Goal: Information Seeking & Learning: Learn about a topic

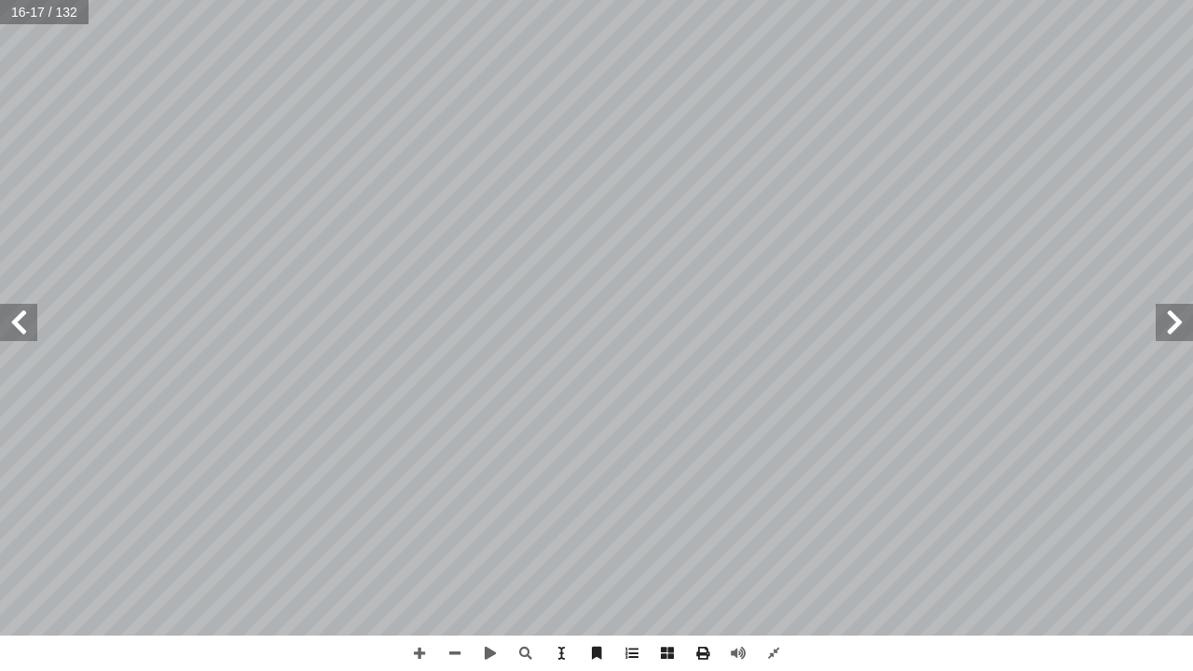
click at [1170, 319] on span at bounding box center [1174, 322] width 37 height 37
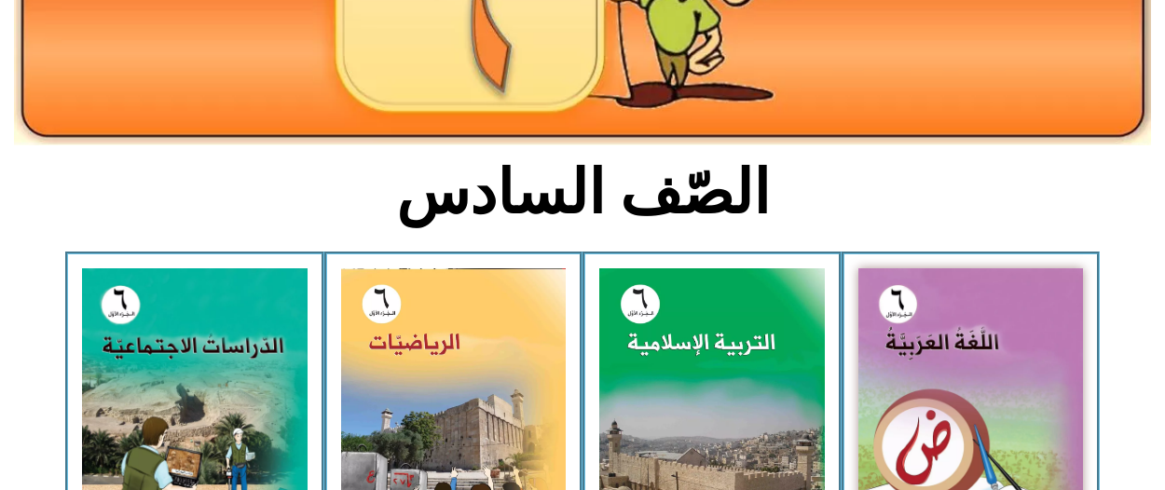
scroll to position [406, 0]
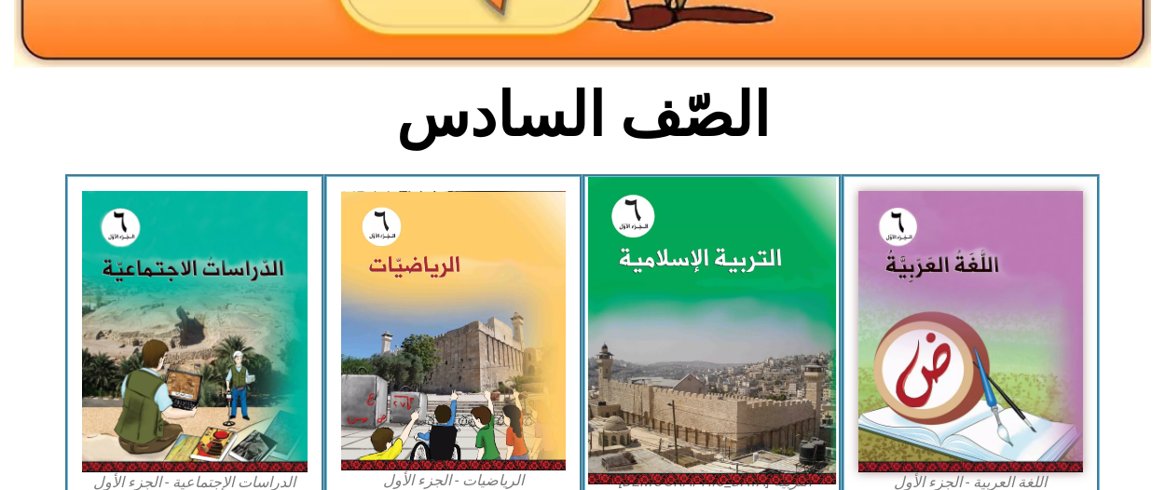
click at [695, 268] on img at bounding box center [712, 331] width 248 height 309
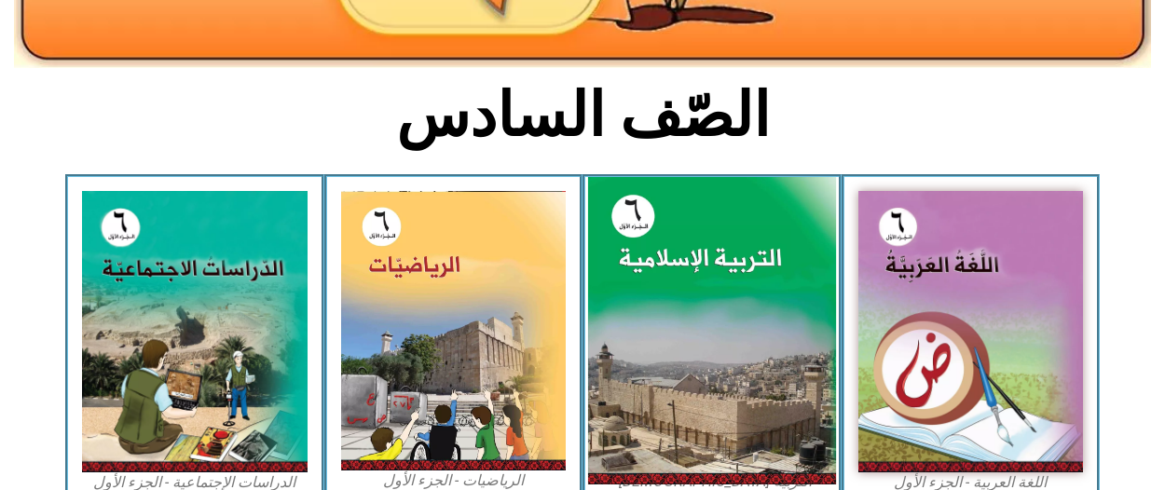
click at [695, 268] on img at bounding box center [712, 331] width 248 height 309
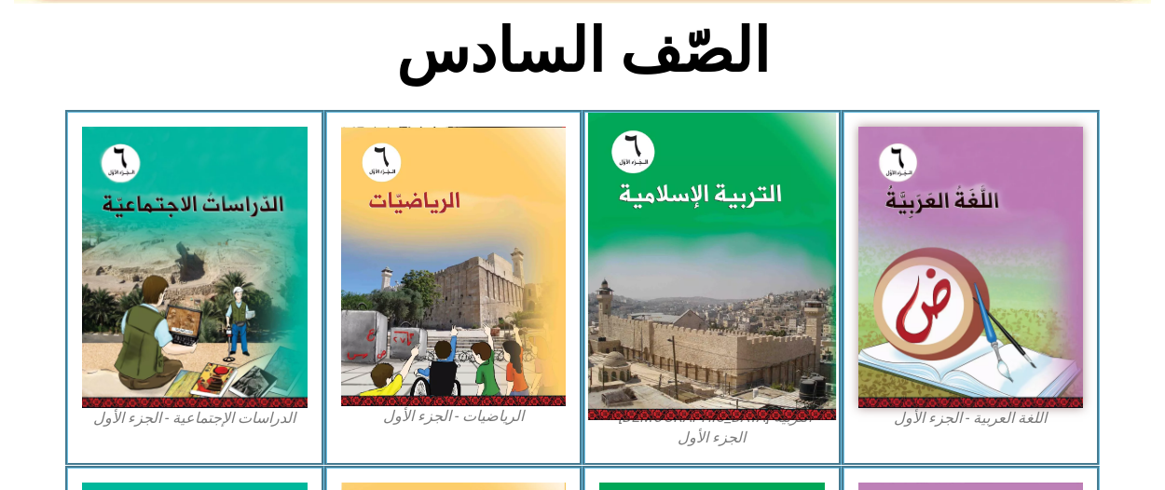
scroll to position [472, 0]
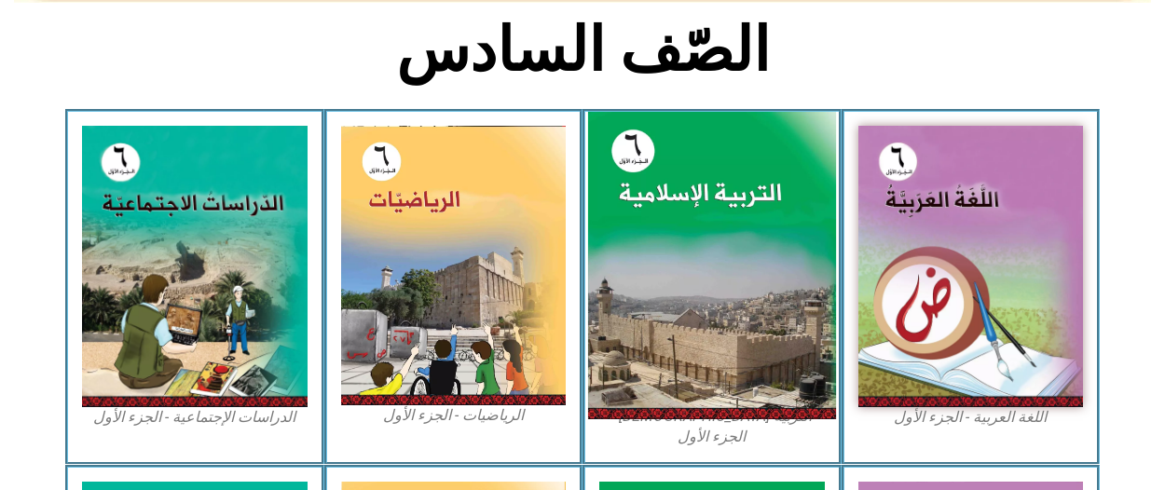
click at [697, 256] on img at bounding box center [712, 266] width 248 height 309
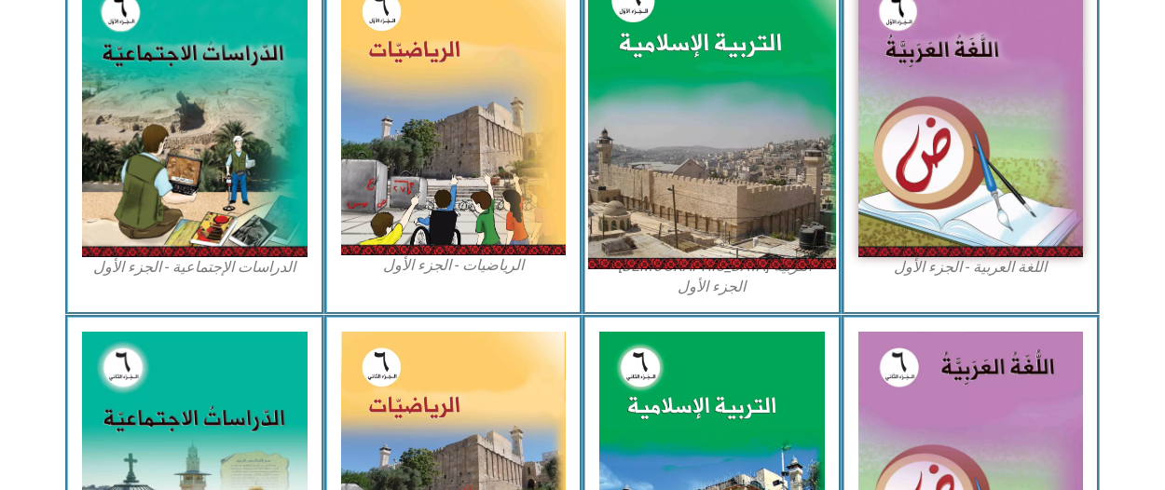
scroll to position [639, 0]
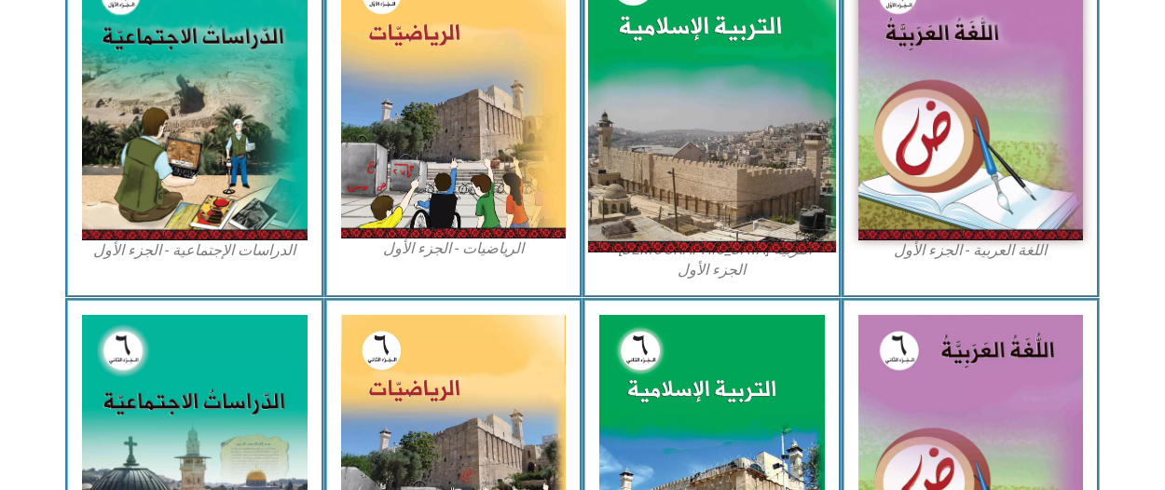
click at [682, 120] on img at bounding box center [712, 99] width 248 height 309
click at [684, 150] on img at bounding box center [712, 99] width 248 height 309
click at [674, 139] on img at bounding box center [712, 99] width 248 height 309
click at [673, 173] on img at bounding box center [712, 99] width 248 height 309
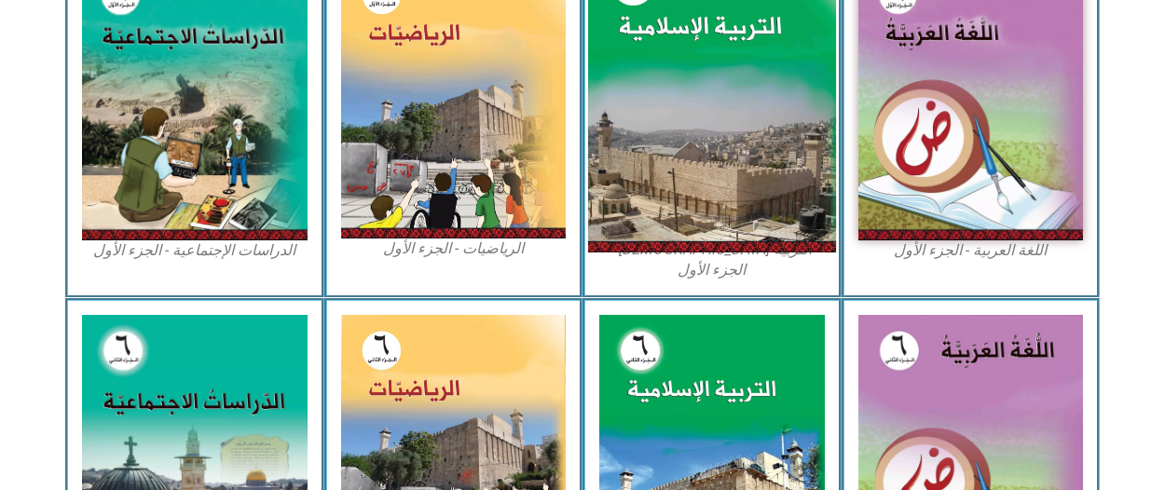
click at [673, 173] on img at bounding box center [712, 99] width 248 height 309
click at [673, 189] on img at bounding box center [712, 99] width 248 height 309
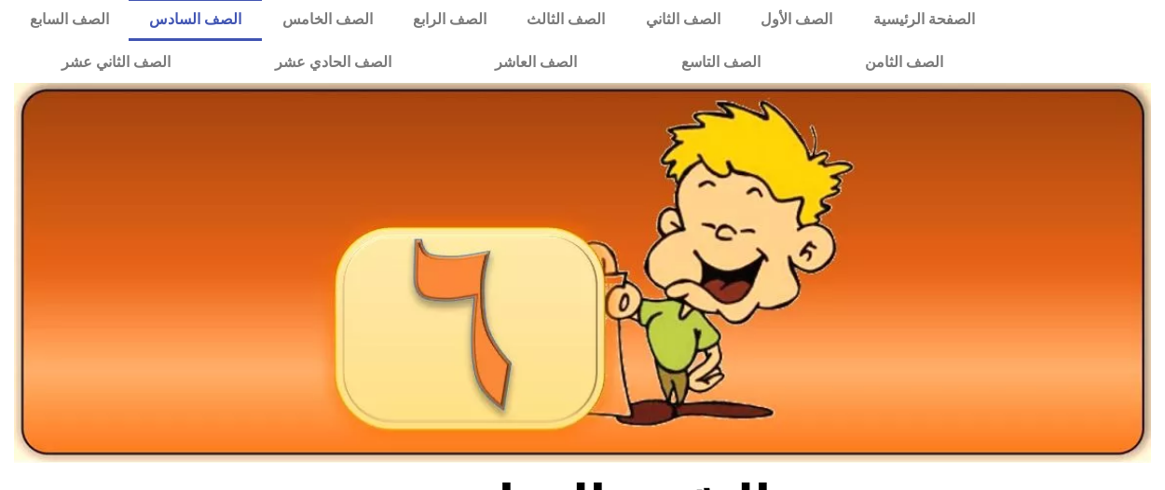
scroll to position [0, 0]
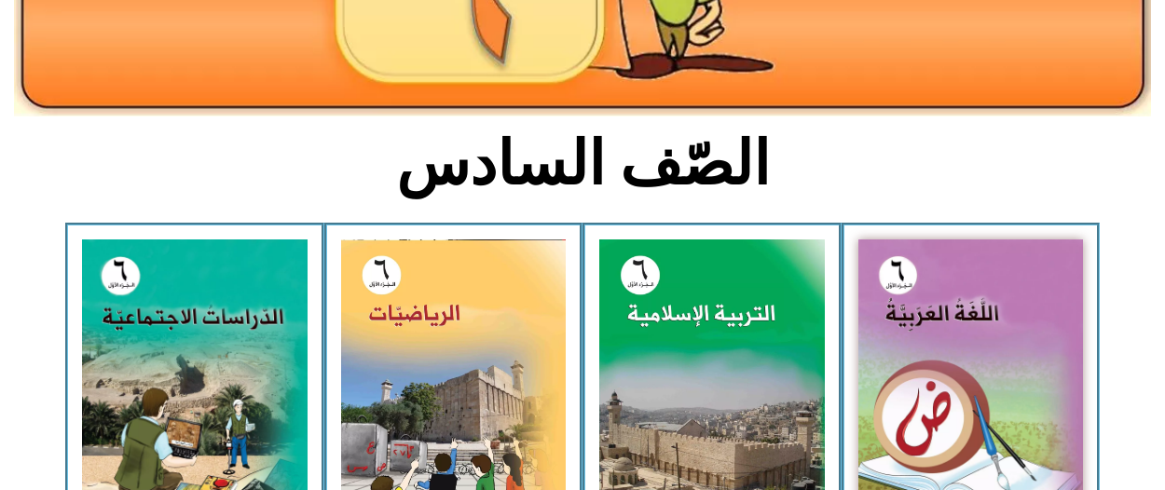
scroll to position [363, 0]
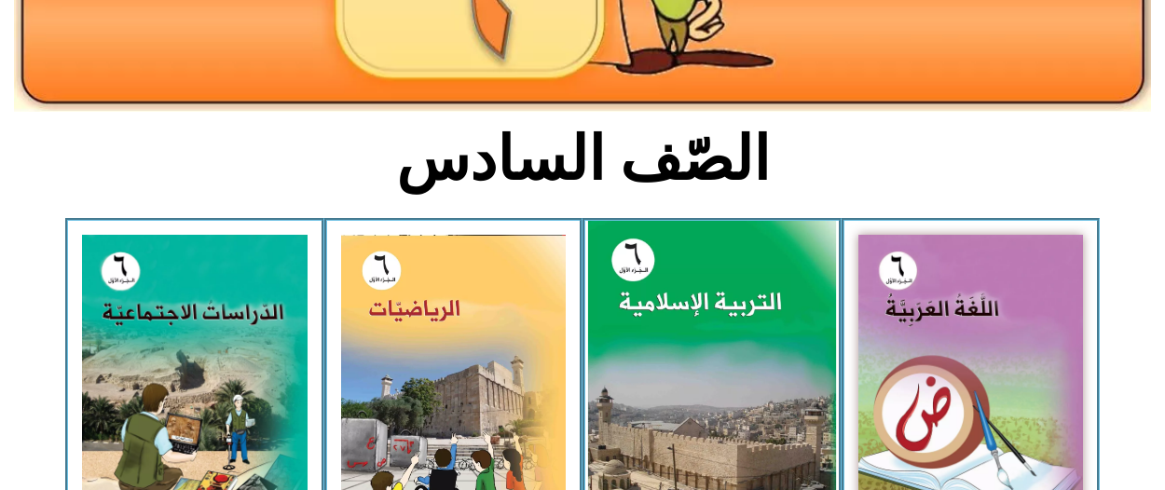
click at [688, 314] on img at bounding box center [712, 375] width 248 height 309
click at [685, 320] on img at bounding box center [712, 375] width 248 height 309
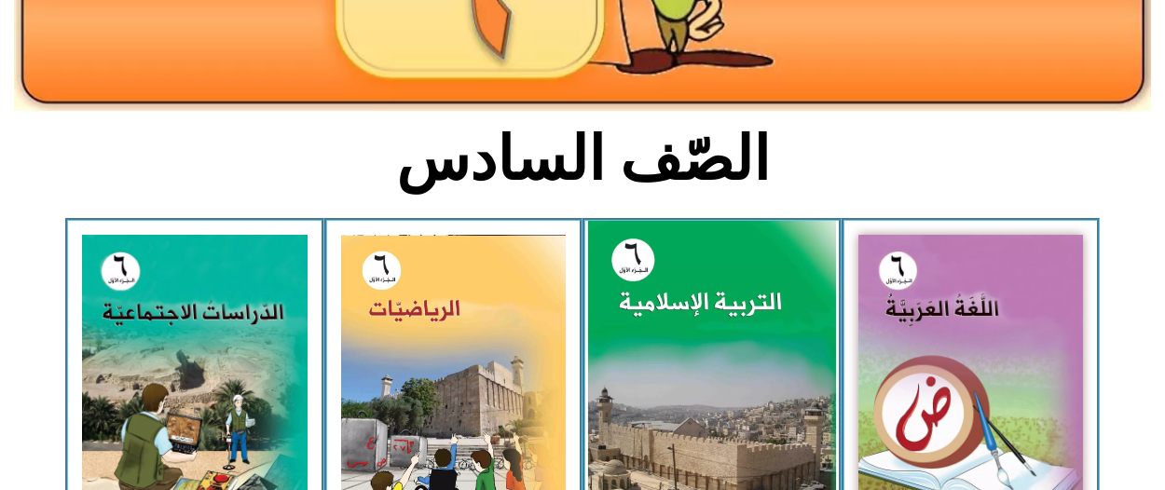
click at [685, 320] on img at bounding box center [712, 375] width 248 height 309
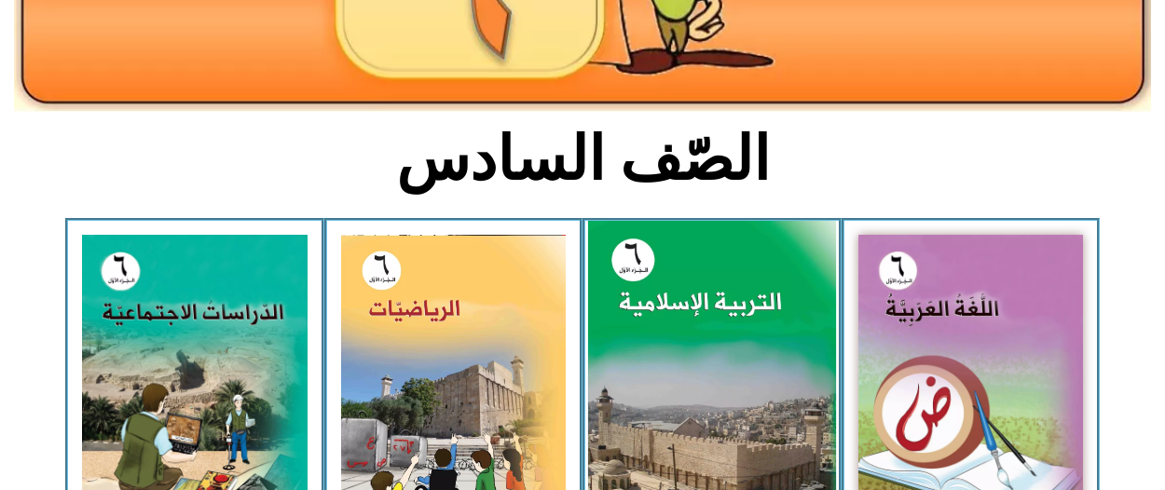
click at [685, 320] on img at bounding box center [712, 375] width 248 height 309
click at [686, 329] on img at bounding box center [712, 375] width 248 height 309
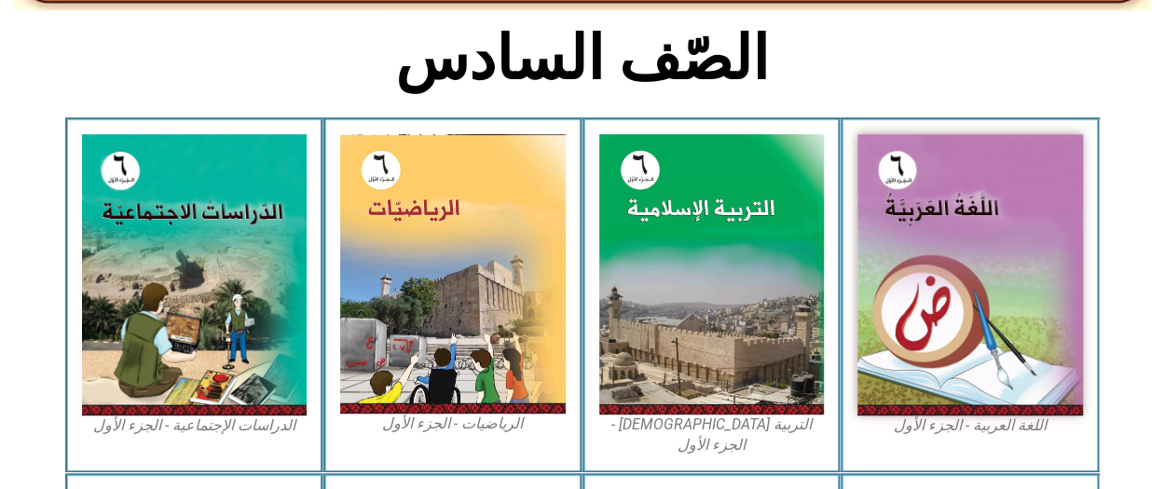
scroll to position [465, 0]
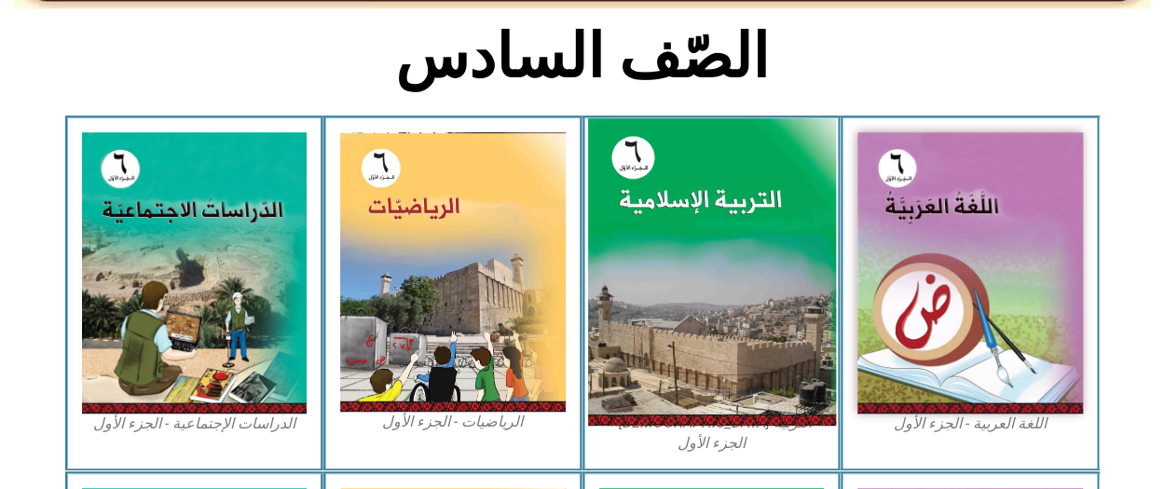
click at [693, 316] on img at bounding box center [711, 272] width 248 height 309
click at [698, 263] on img at bounding box center [711, 272] width 248 height 309
click at [694, 240] on img at bounding box center [711, 272] width 248 height 309
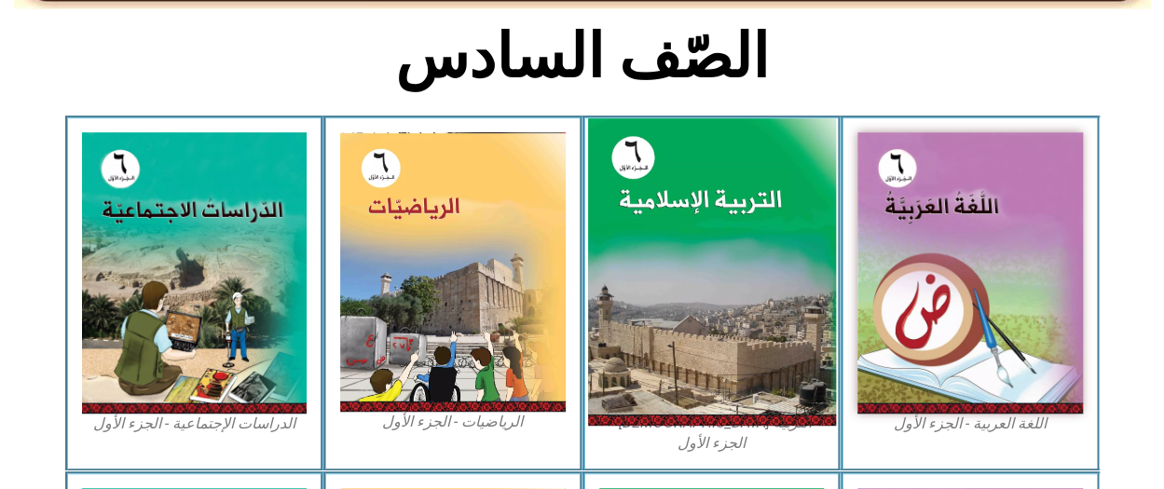
click at [730, 276] on img at bounding box center [711, 272] width 248 height 309
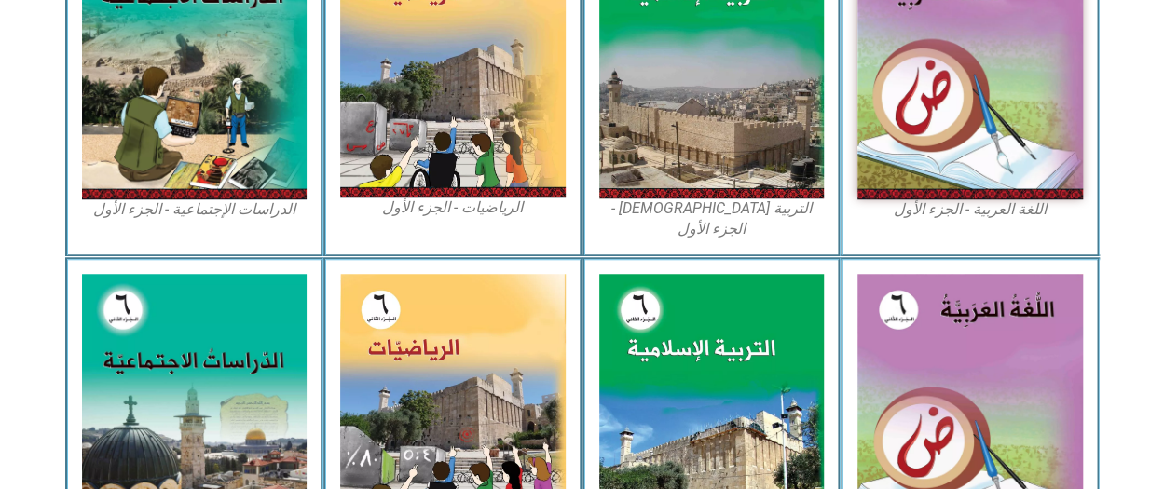
scroll to position [686, 0]
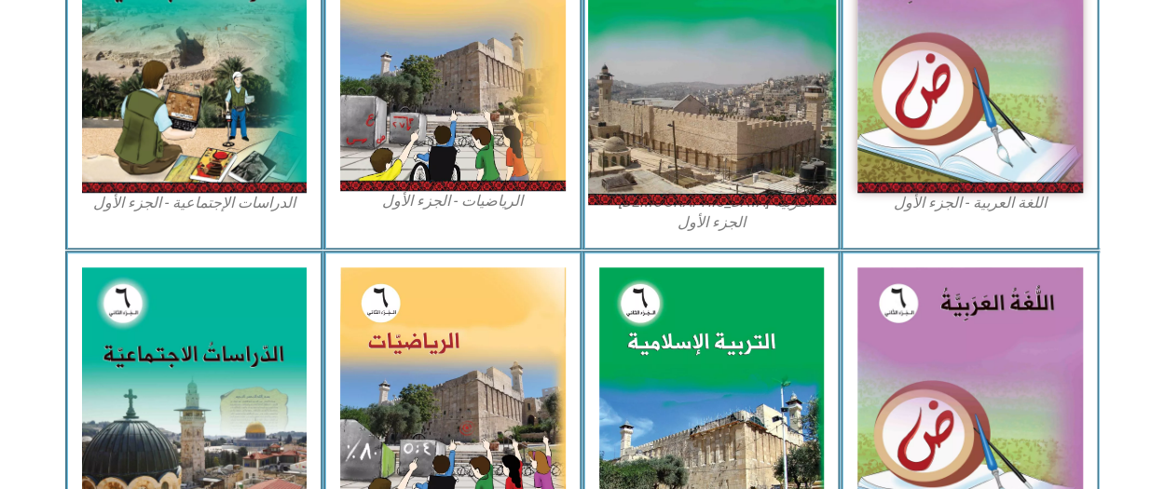
click at [666, 139] on img at bounding box center [711, 51] width 248 height 309
click at [689, 173] on img at bounding box center [711, 51] width 248 height 309
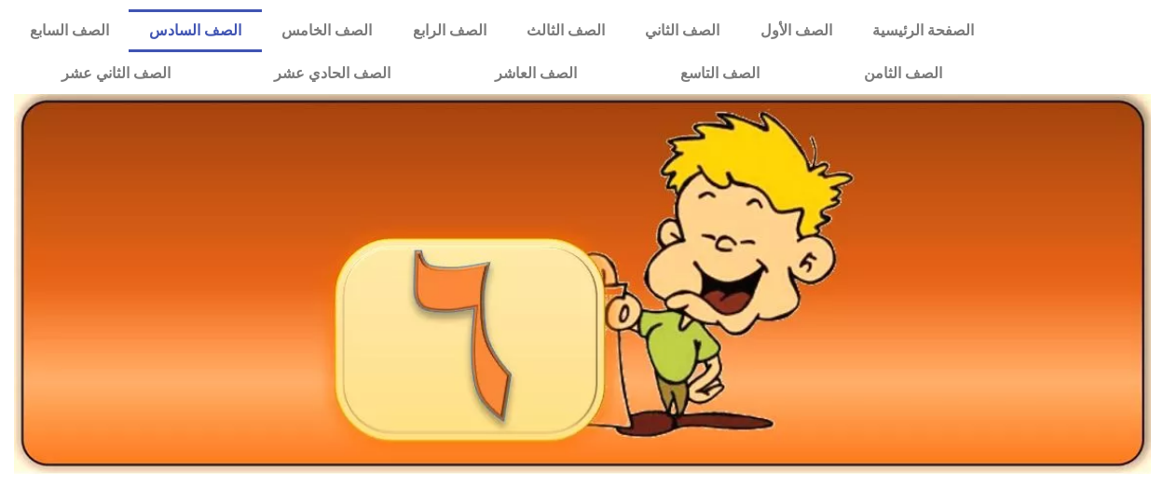
scroll to position [999, 0]
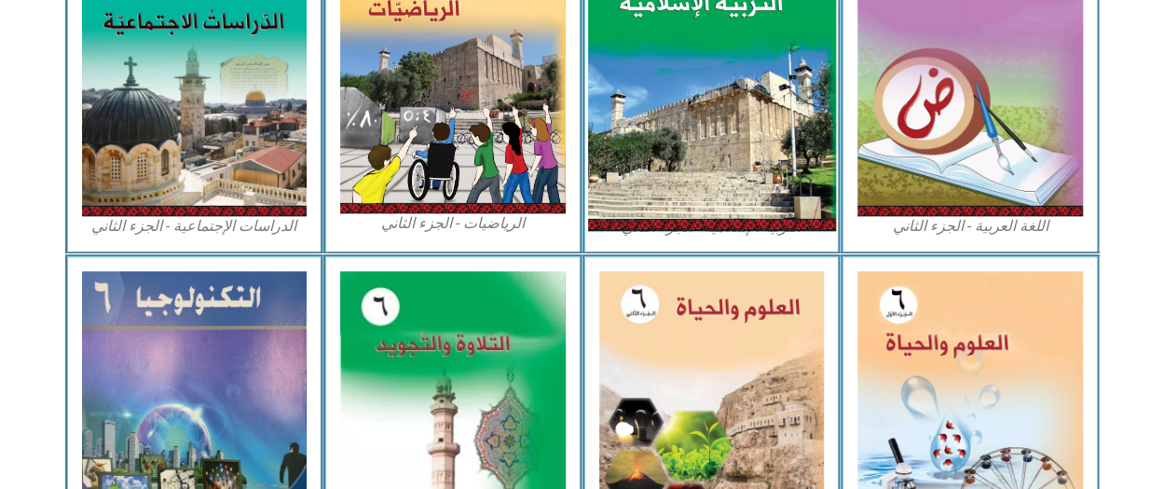
click at [627, 120] on img at bounding box center [711, 76] width 248 height 310
click at [682, 64] on img at bounding box center [711, 76] width 248 height 310
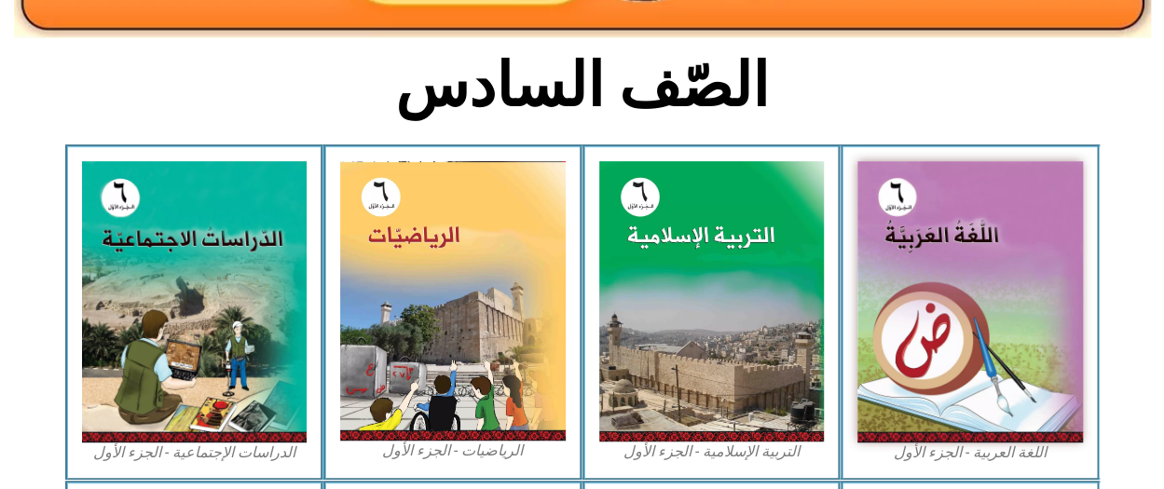
scroll to position [433, 0]
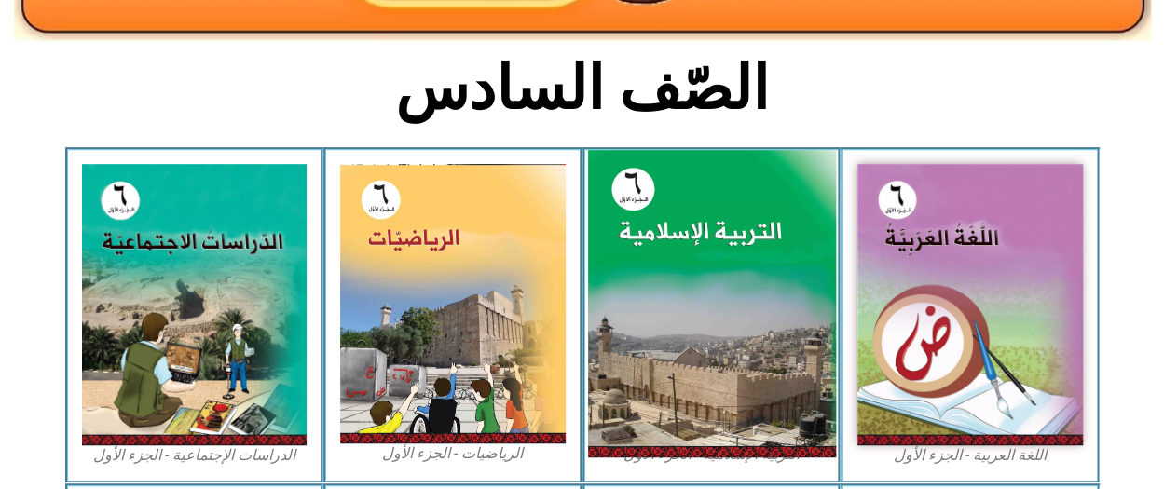
click at [653, 316] on img at bounding box center [711, 304] width 248 height 309
click at [662, 296] on img at bounding box center [711, 304] width 248 height 309
click at [656, 346] on img at bounding box center [711, 304] width 248 height 309
click at [701, 288] on img at bounding box center [711, 304] width 248 height 309
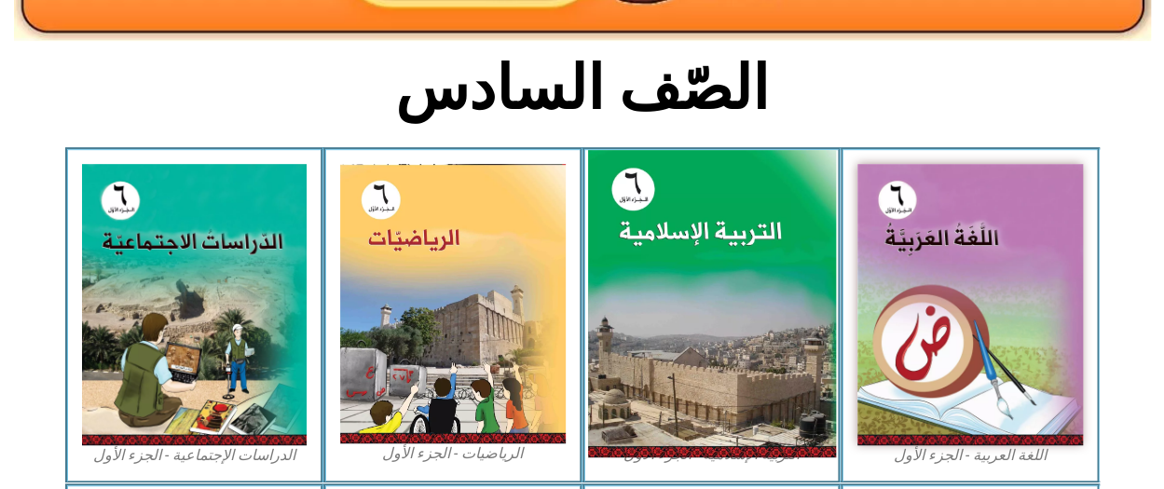
click at [688, 273] on img at bounding box center [711, 304] width 248 height 309
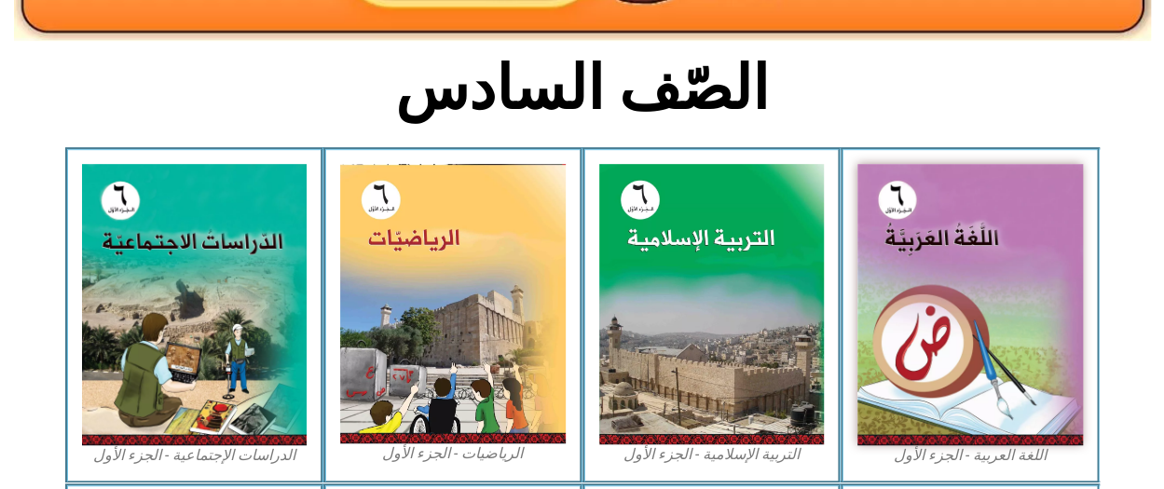
drag, startPoint x: 687, startPoint y: 245, endPoint x: 462, endPoint y: 39, distance: 304.8
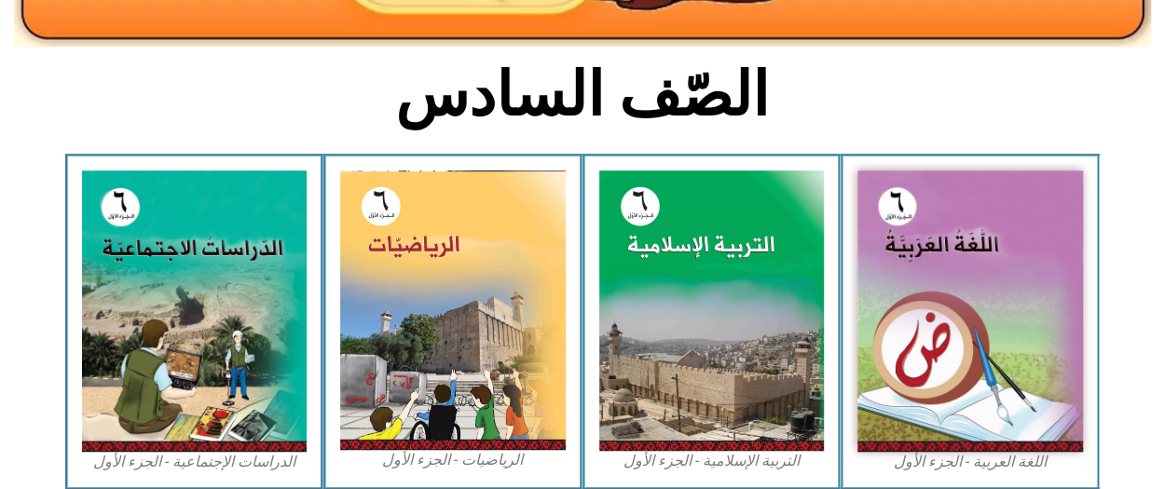
scroll to position [433, 0]
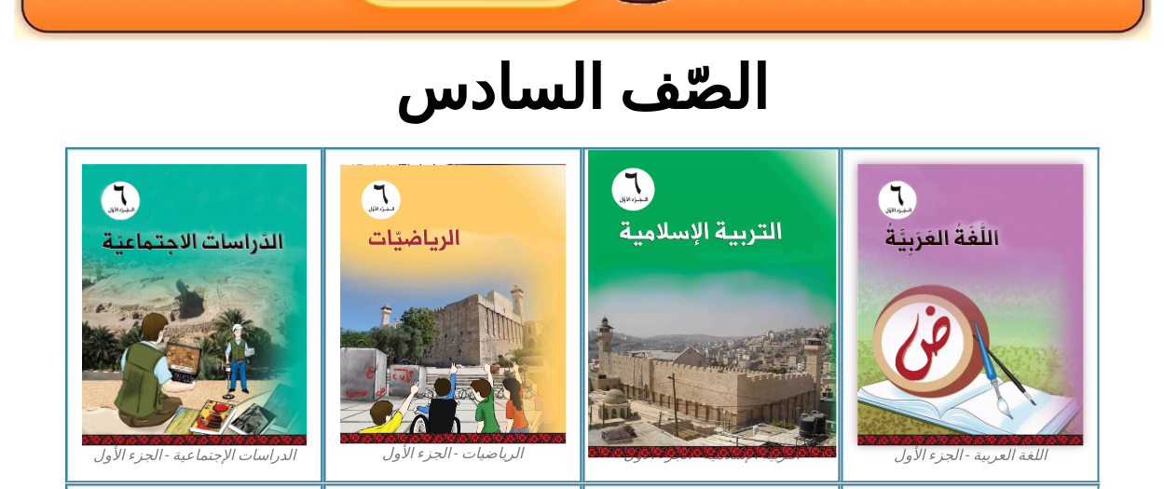
click at [666, 282] on img at bounding box center [711, 304] width 248 height 309
click at [677, 281] on img at bounding box center [711, 304] width 248 height 309
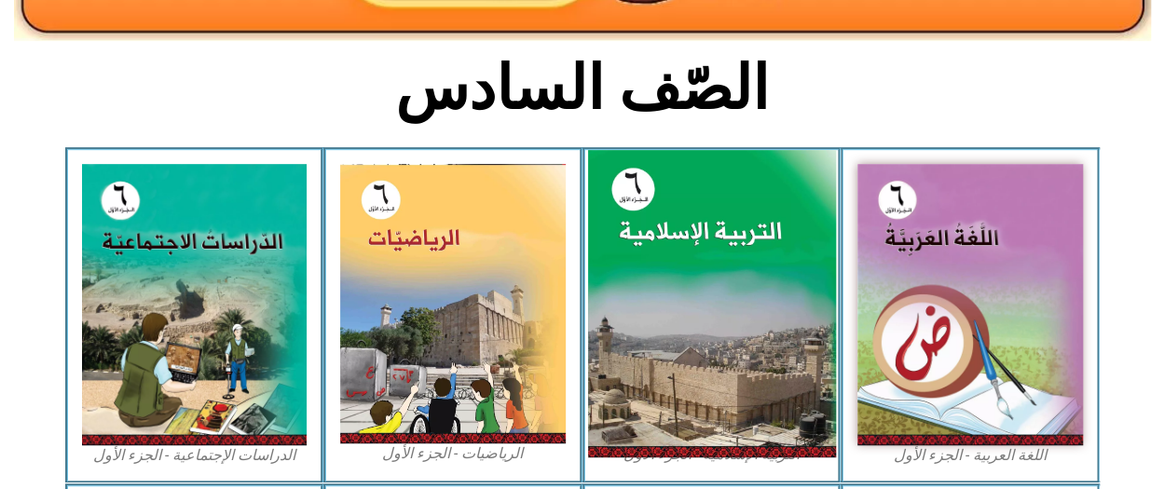
click at [749, 264] on img at bounding box center [711, 304] width 248 height 309
click at [670, 263] on img at bounding box center [711, 304] width 248 height 309
click at [723, 271] on img at bounding box center [711, 304] width 248 height 309
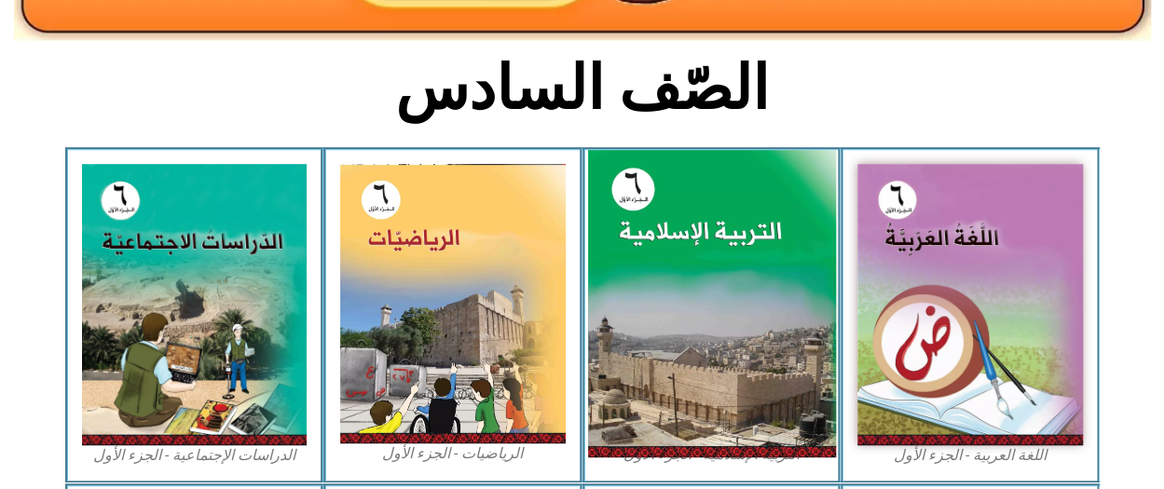
click at [723, 271] on img at bounding box center [711, 304] width 248 height 309
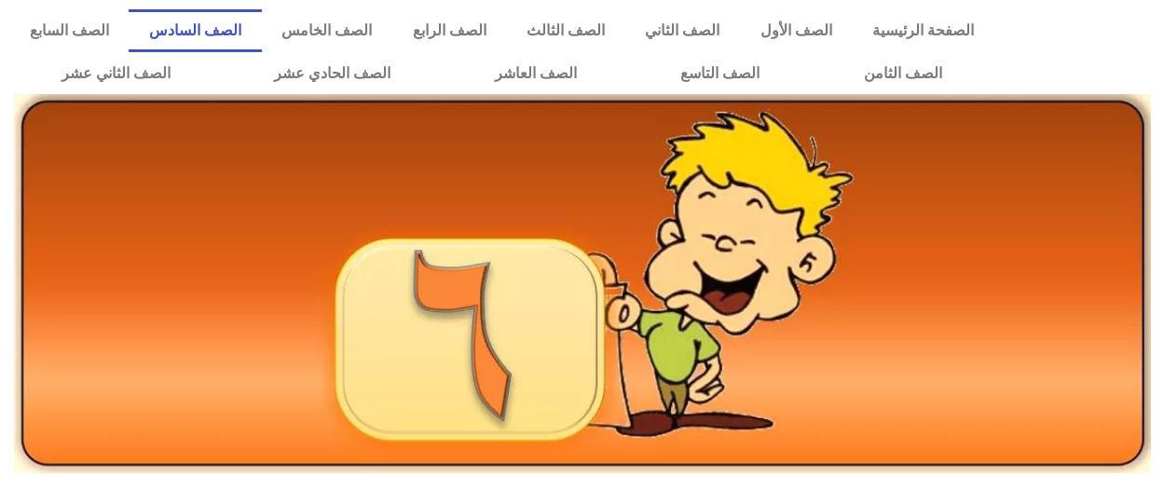
scroll to position [433, 0]
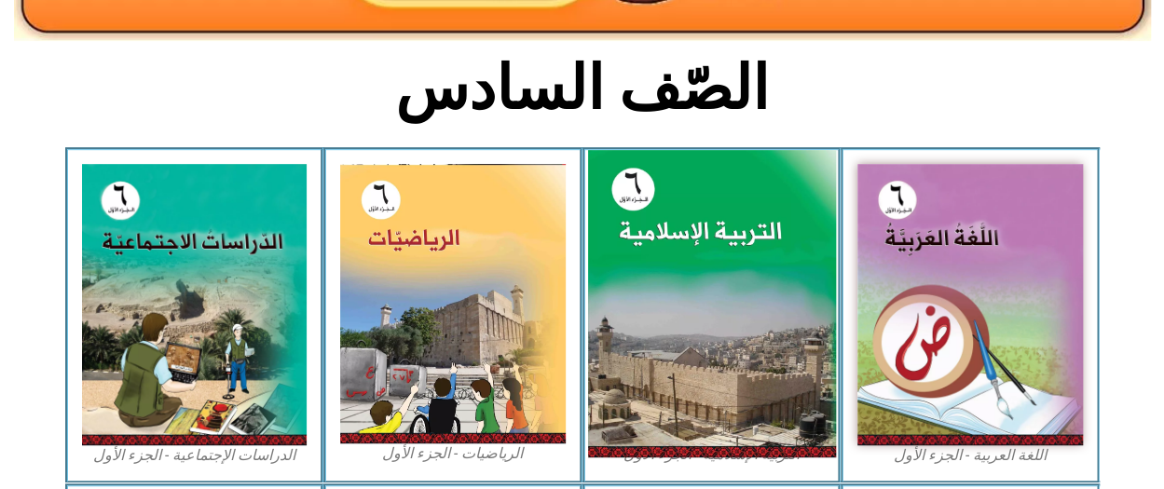
click at [666, 280] on img at bounding box center [711, 304] width 248 height 309
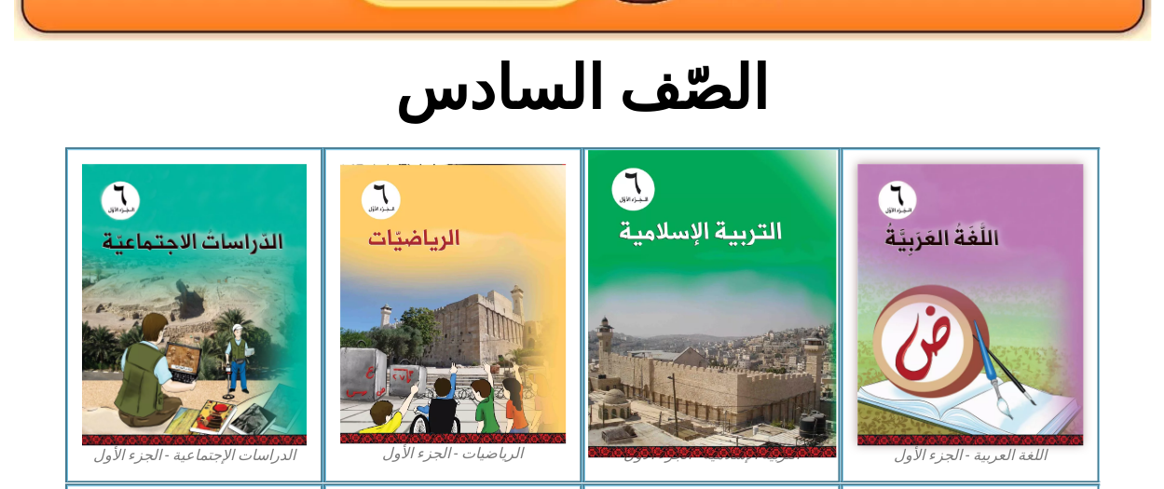
click at [666, 280] on img at bounding box center [711, 304] width 248 height 309
click at [695, 251] on img at bounding box center [711, 304] width 248 height 309
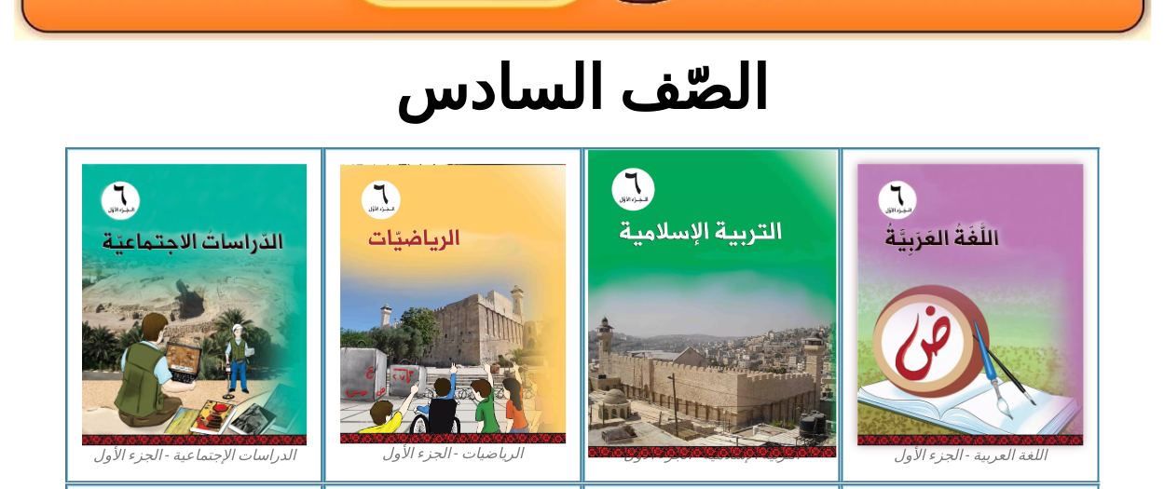
click at [695, 251] on img at bounding box center [711, 304] width 248 height 309
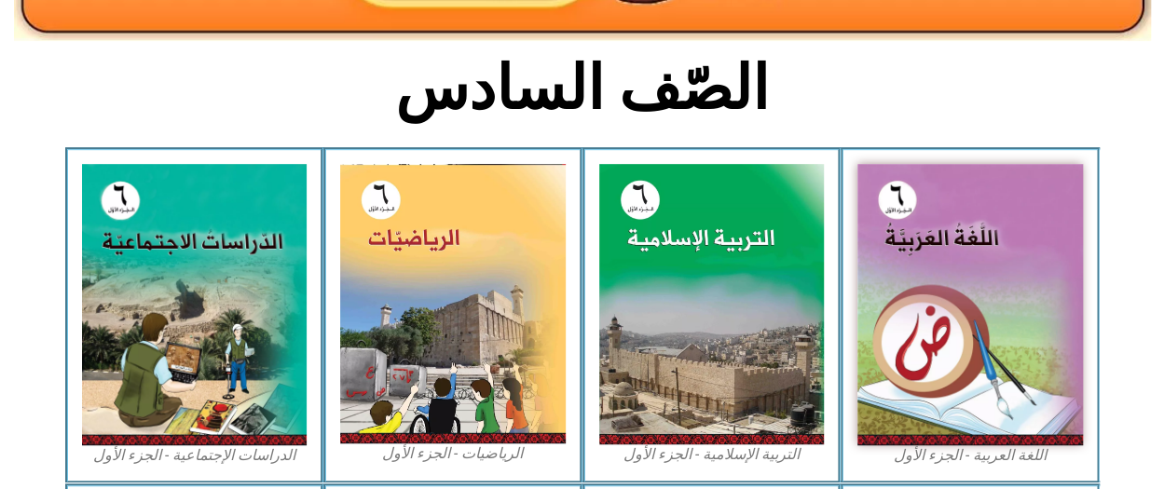
drag, startPoint x: 695, startPoint y: 251, endPoint x: 1168, endPoint y: 426, distance: 504.1
click at [1163, 426] on html "الصفحة الرئيسية الصف الأول الصف الثاني الصف الثالث الصف الرابع الصف الخامس الصف…" at bounding box center [582, 398] width 1164 height 1662
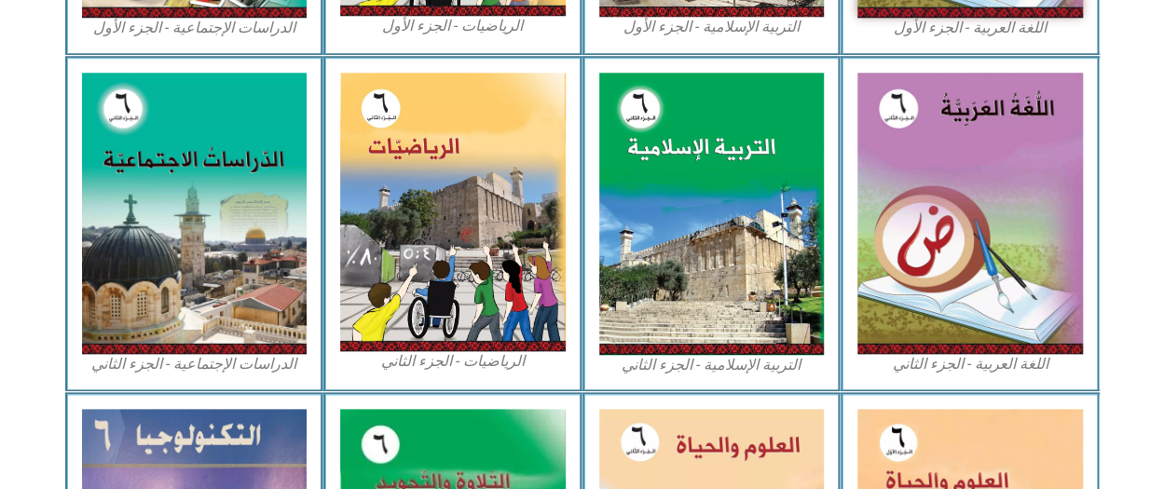
drag, startPoint x: 725, startPoint y: 15, endPoint x: 1170, endPoint y: 5, distance: 444.8
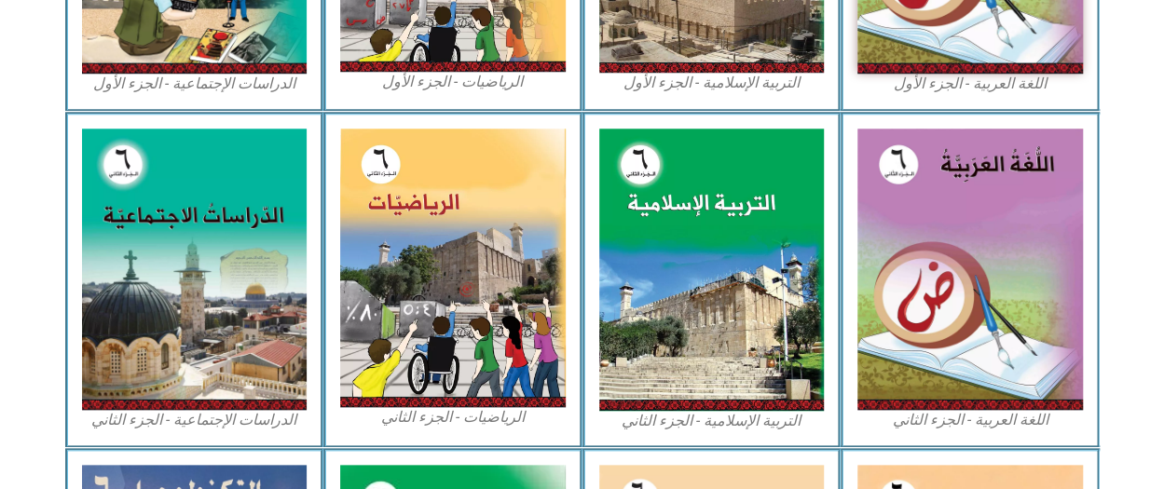
scroll to position [787, 0]
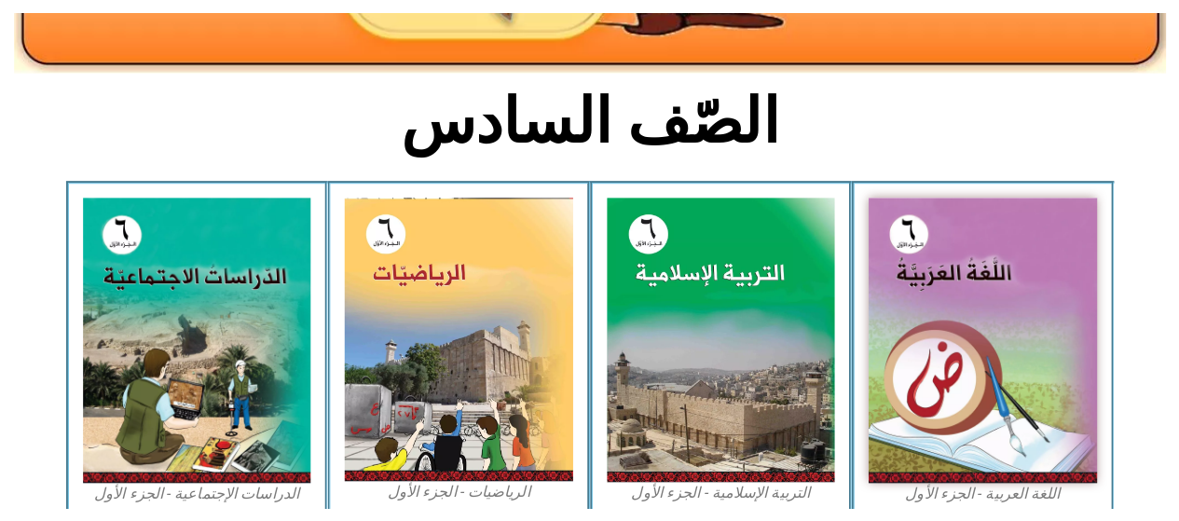
scroll to position [378, 0]
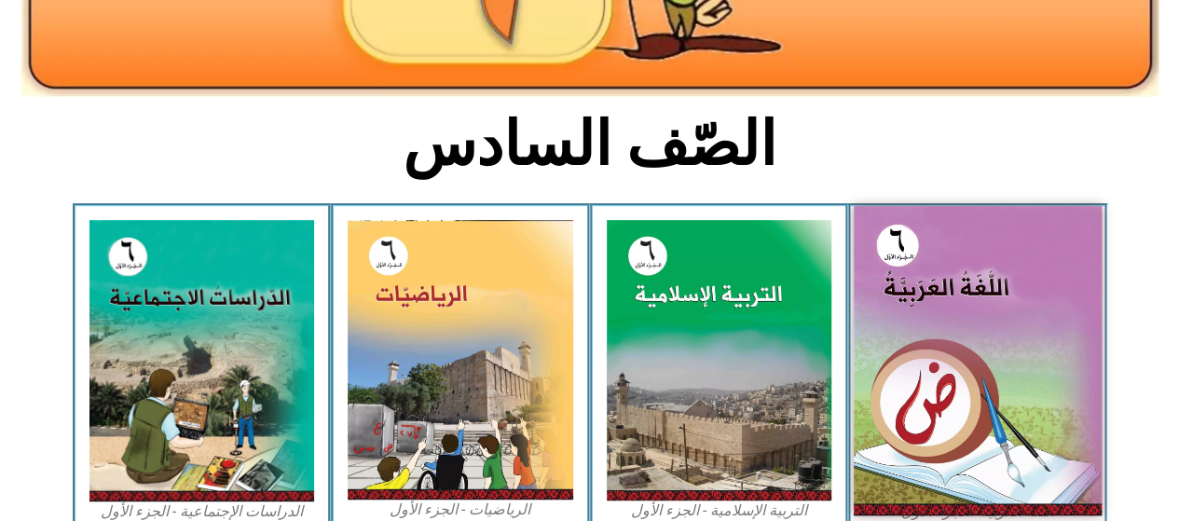
click at [946, 273] on img at bounding box center [978, 360] width 248 height 309
drag, startPoint x: 923, startPoint y: 308, endPoint x: 915, endPoint y: 302, distance: 10.1
click at [915, 302] on img at bounding box center [978, 360] width 248 height 309
click at [947, 336] on img at bounding box center [978, 360] width 248 height 309
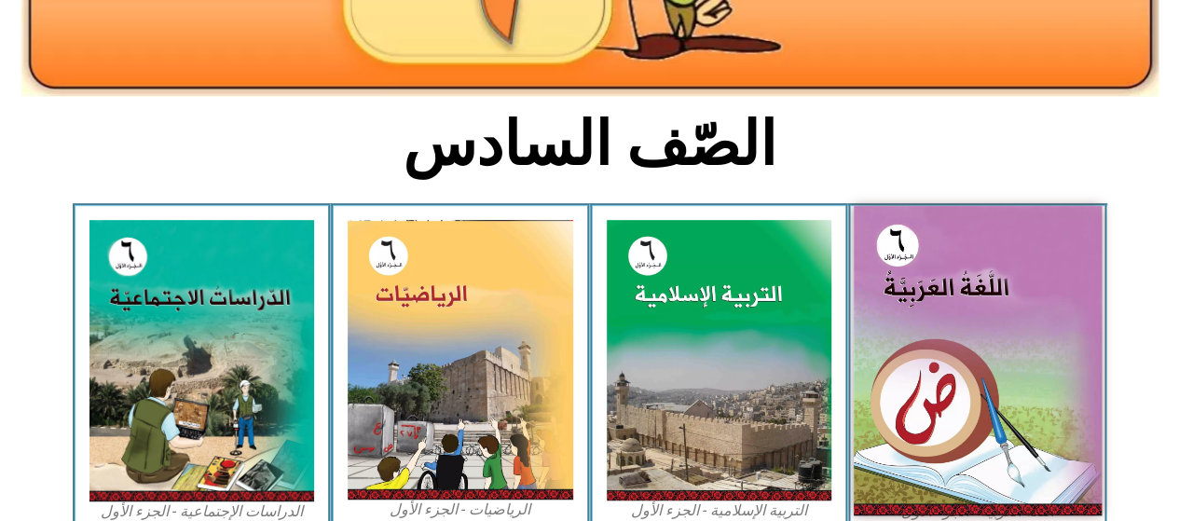
click at [947, 336] on img at bounding box center [978, 360] width 248 height 309
click at [1070, 335] on img at bounding box center [978, 360] width 248 height 309
click at [1029, 331] on img at bounding box center [978, 360] width 248 height 309
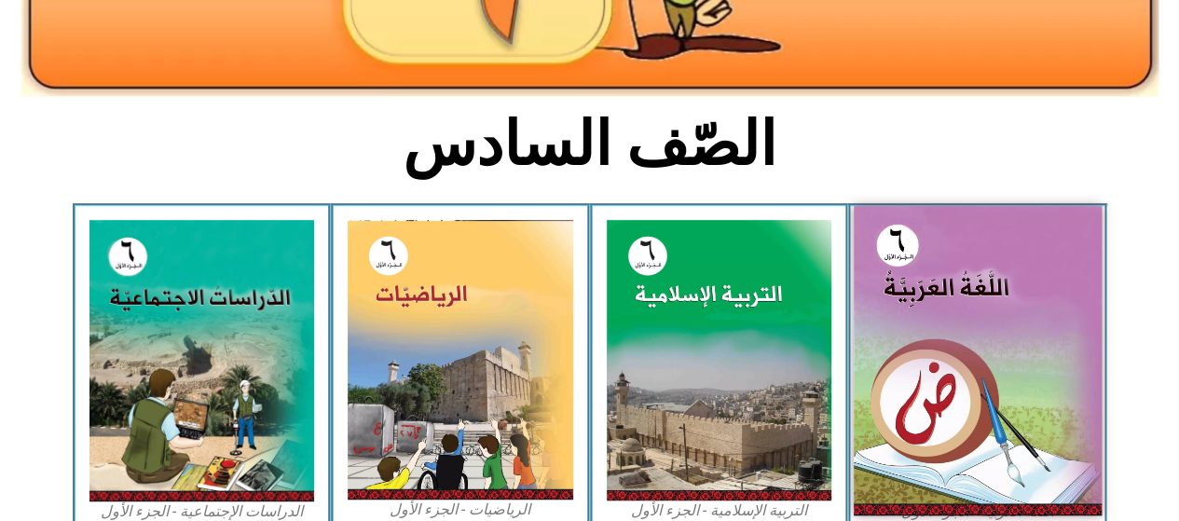
click at [1042, 314] on img at bounding box center [978, 360] width 248 height 309
click at [1042, 316] on img at bounding box center [978, 360] width 248 height 309
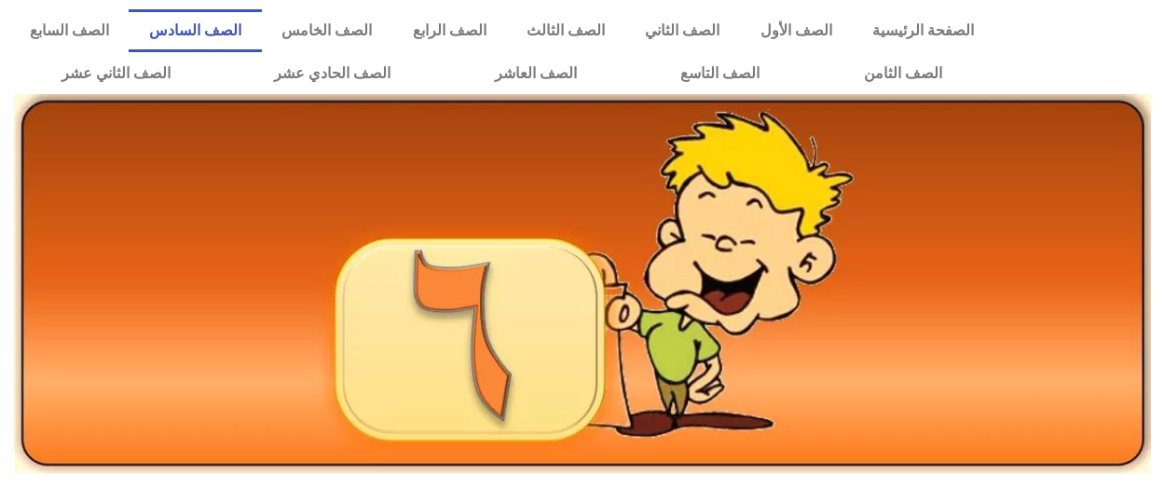
scroll to position [779, 0]
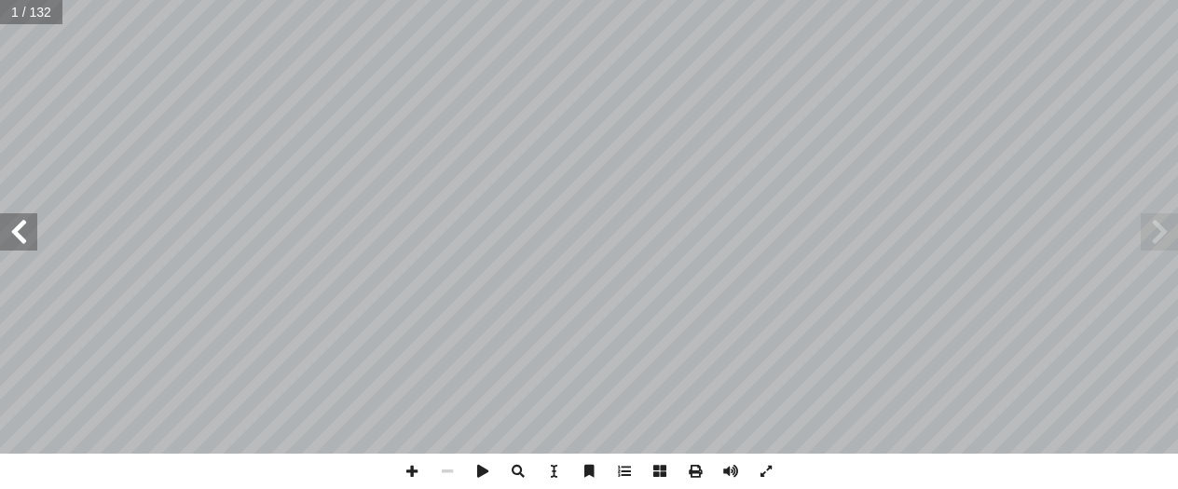
click at [22, 246] on span at bounding box center [18, 231] width 37 height 37
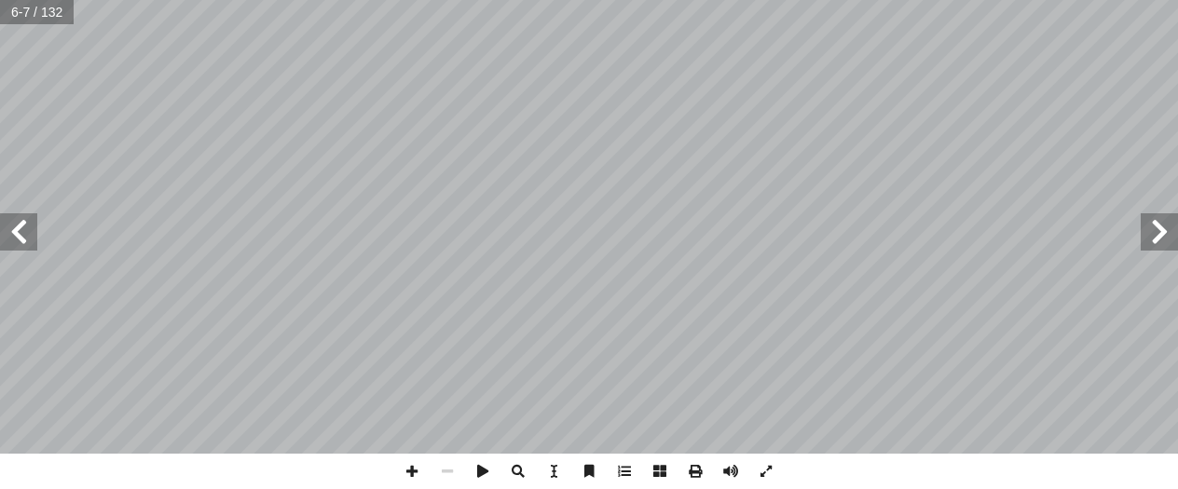
click at [22, 246] on span at bounding box center [18, 231] width 37 height 37
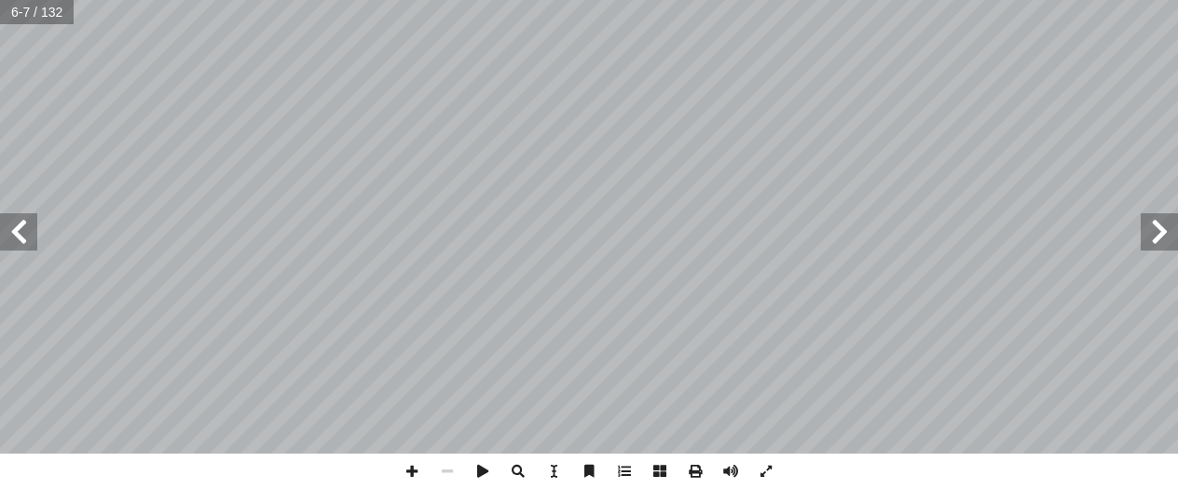
click at [22, 246] on span at bounding box center [18, 231] width 37 height 37
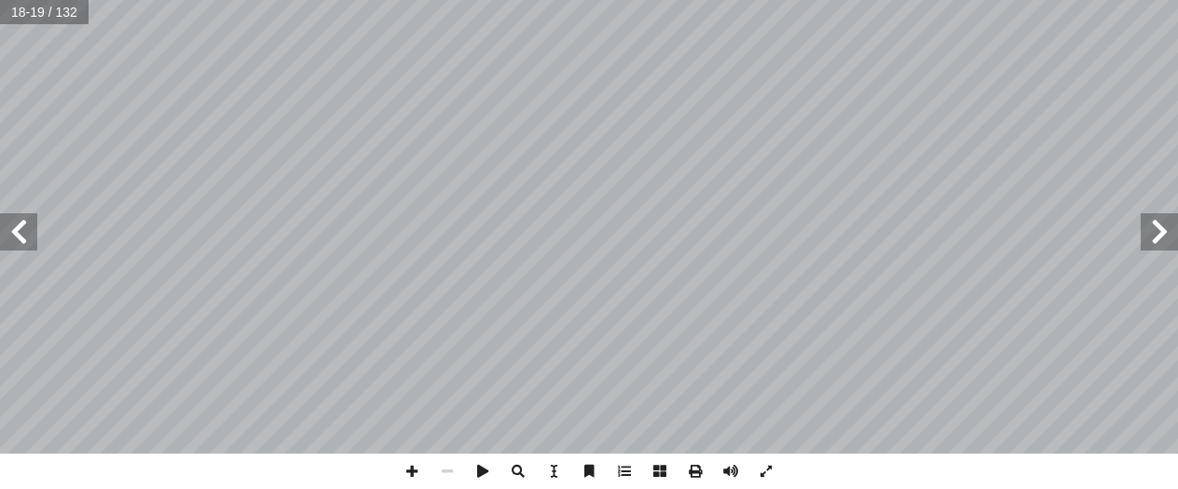
click at [22, 246] on span at bounding box center [18, 231] width 37 height 37
click at [31, 233] on span at bounding box center [18, 231] width 37 height 37
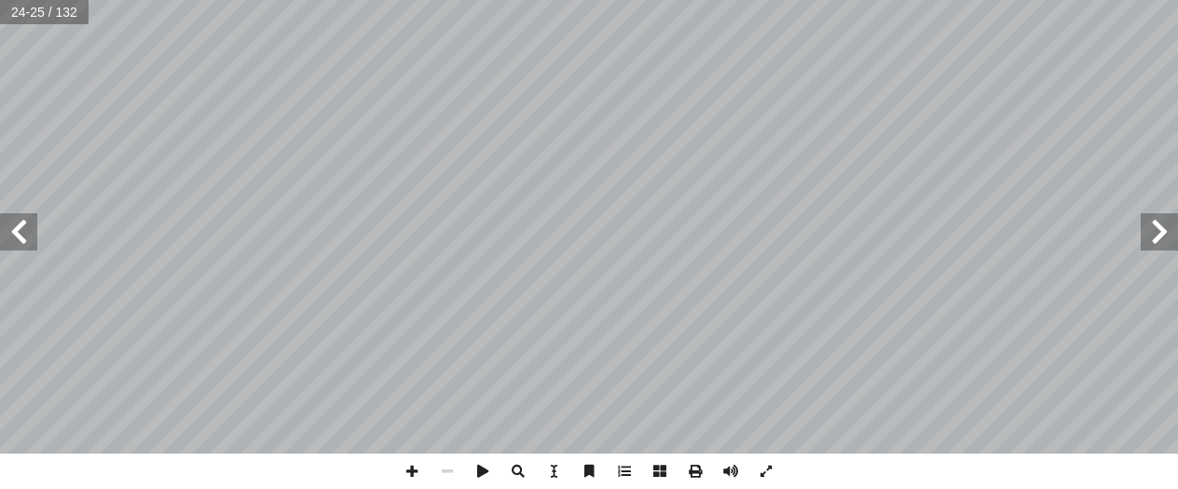
click at [31, 233] on span at bounding box center [18, 231] width 37 height 37
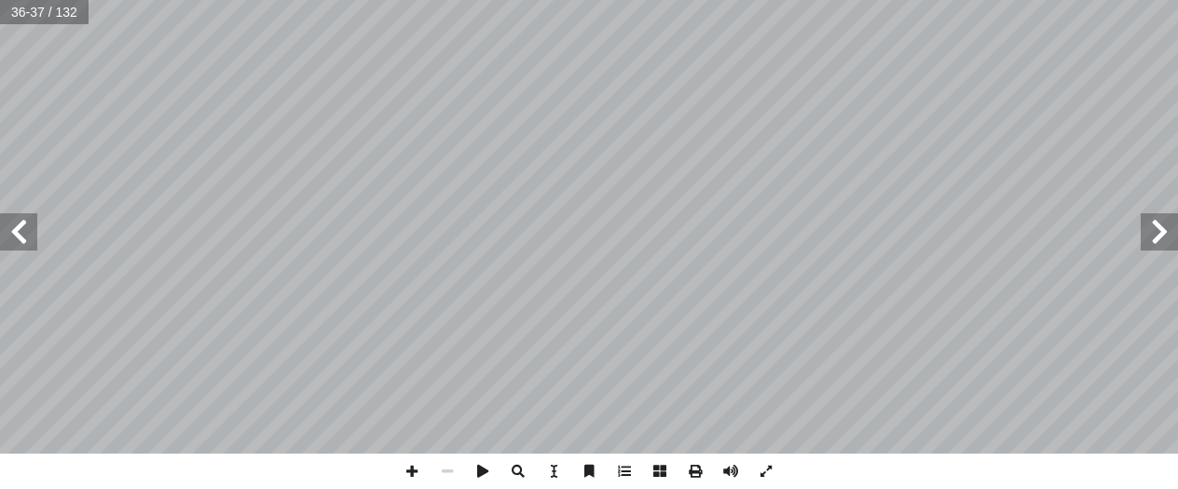
click at [31, 233] on span at bounding box center [18, 231] width 37 height 37
click at [1147, 229] on span at bounding box center [1159, 231] width 37 height 37
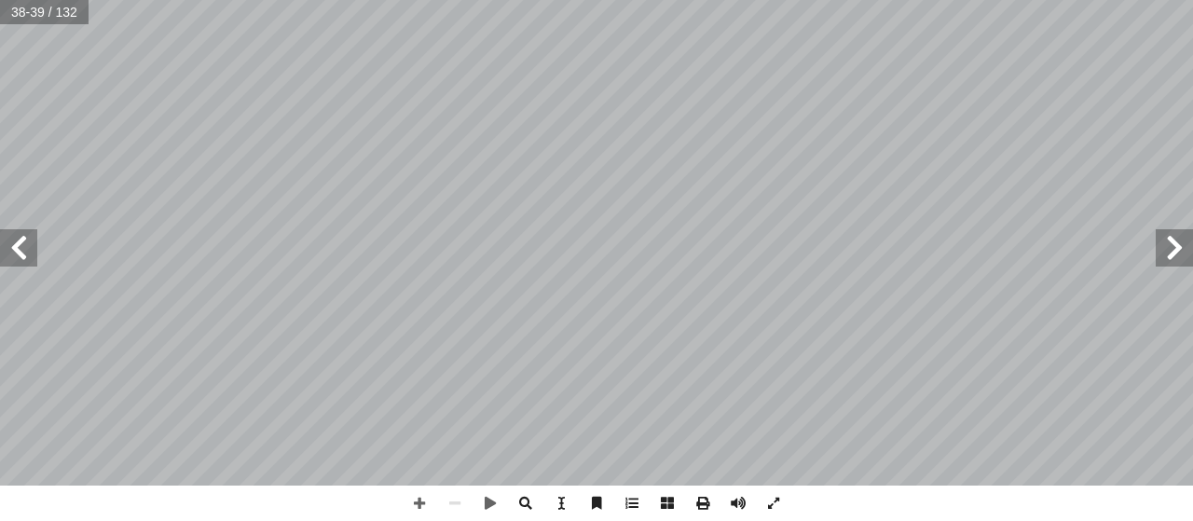
click at [20, 256] on span at bounding box center [18, 247] width 37 height 37
click at [423, 488] on span at bounding box center [419, 503] width 35 height 35
click at [419, 488] on span at bounding box center [419, 503] width 35 height 35
click at [23, 248] on span at bounding box center [18, 247] width 37 height 37
click at [1177, 245] on span at bounding box center [1174, 247] width 37 height 37
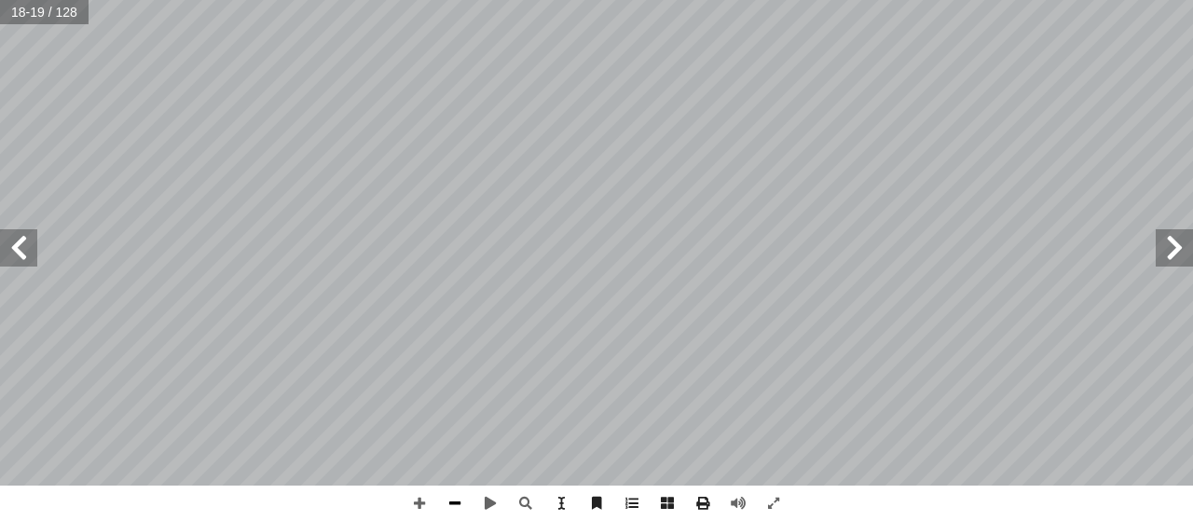
click at [457, 502] on span at bounding box center [454, 503] width 35 height 35
click at [1185, 234] on span at bounding box center [1174, 247] width 37 height 37
click at [1174, 242] on span at bounding box center [1174, 247] width 37 height 37
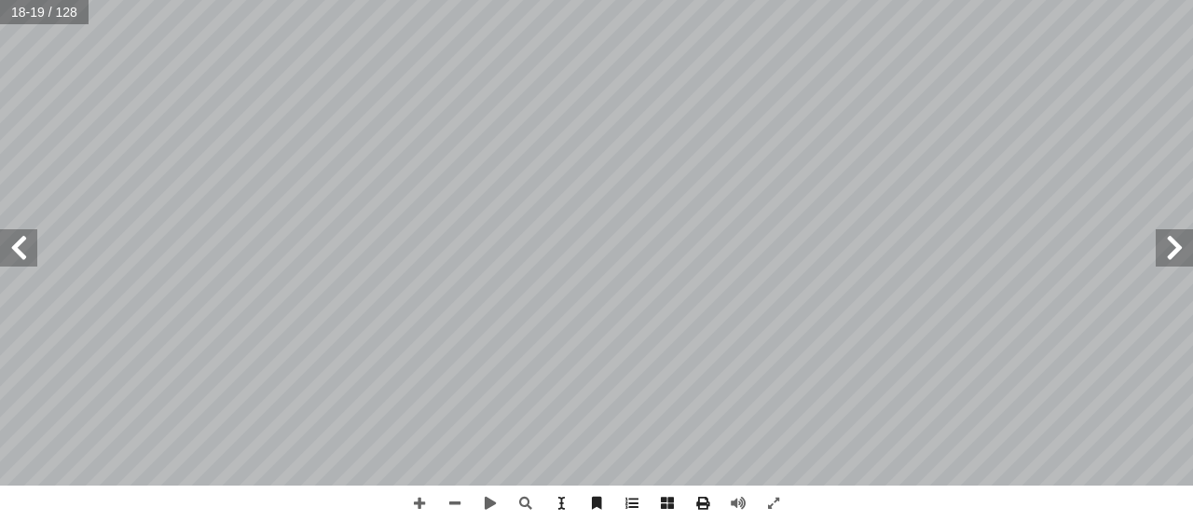
click at [1174, 242] on span at bounding box center [1174, 247] width 37 height 37
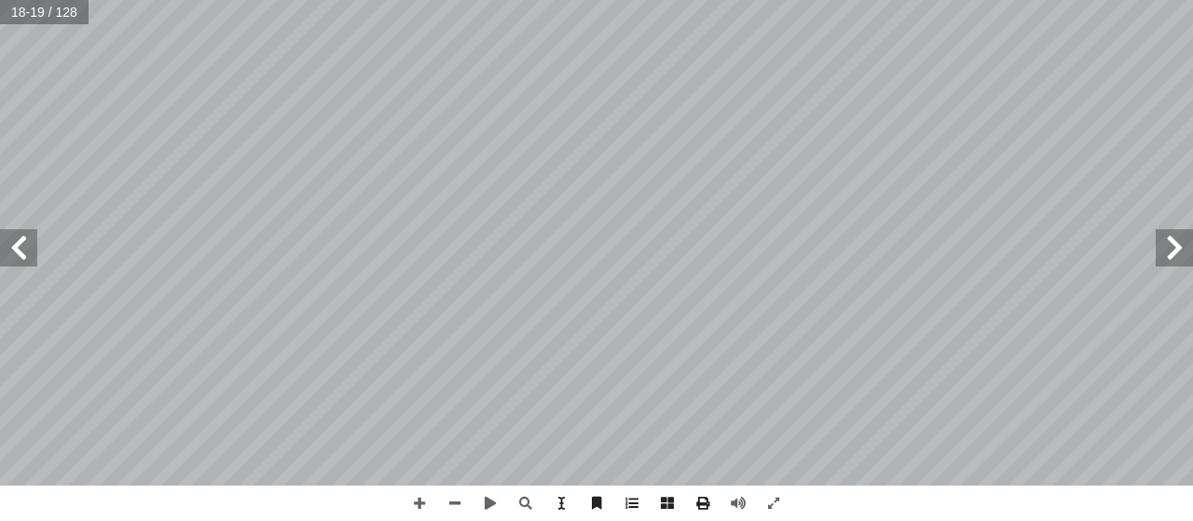
click at [1174, 242] on span at bounding box center [1174, 247] width 37 height 37
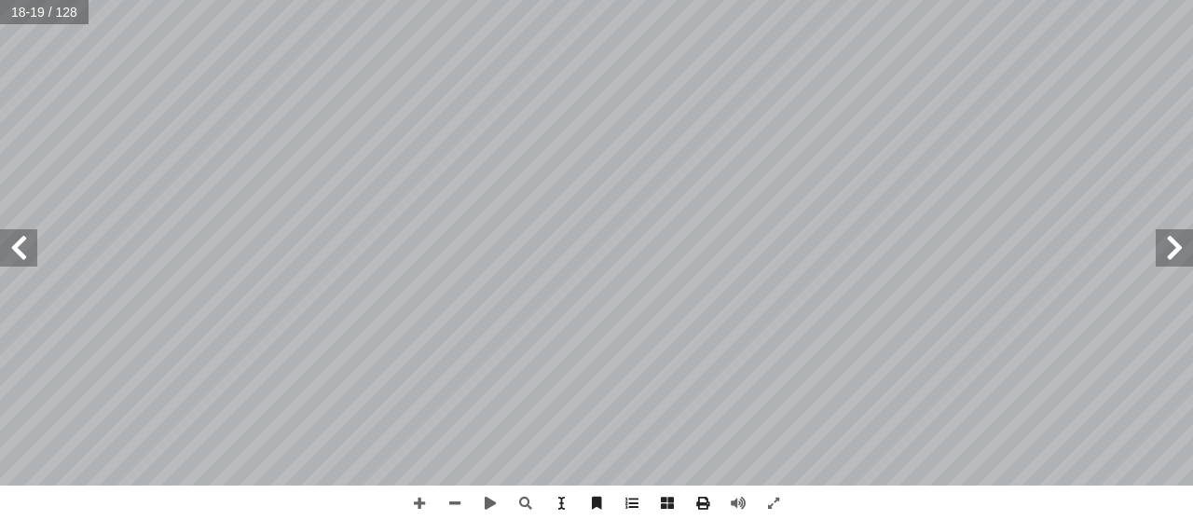
click at [1174, 242] on span at bounding box center [1174, 247] width 37 height 37
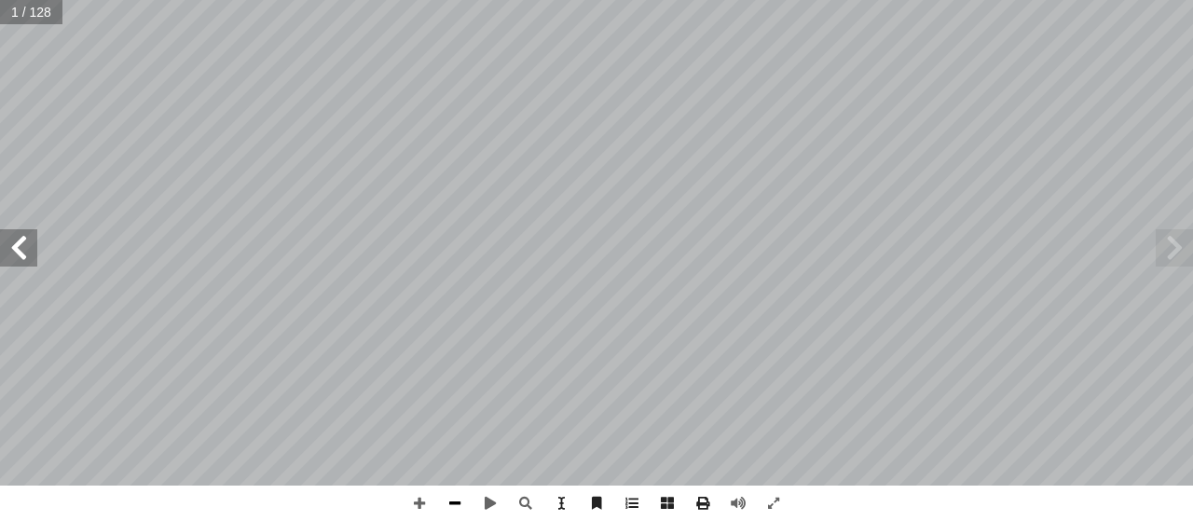
click at [449, 503] on span at bounding box center [454, 503] width 35 height 35
click at [30, 238] on span at bounding box center [18, 247] width 37 height 37
click at [462, 495] on span at bounding box center [454, 503] width 35 height 35
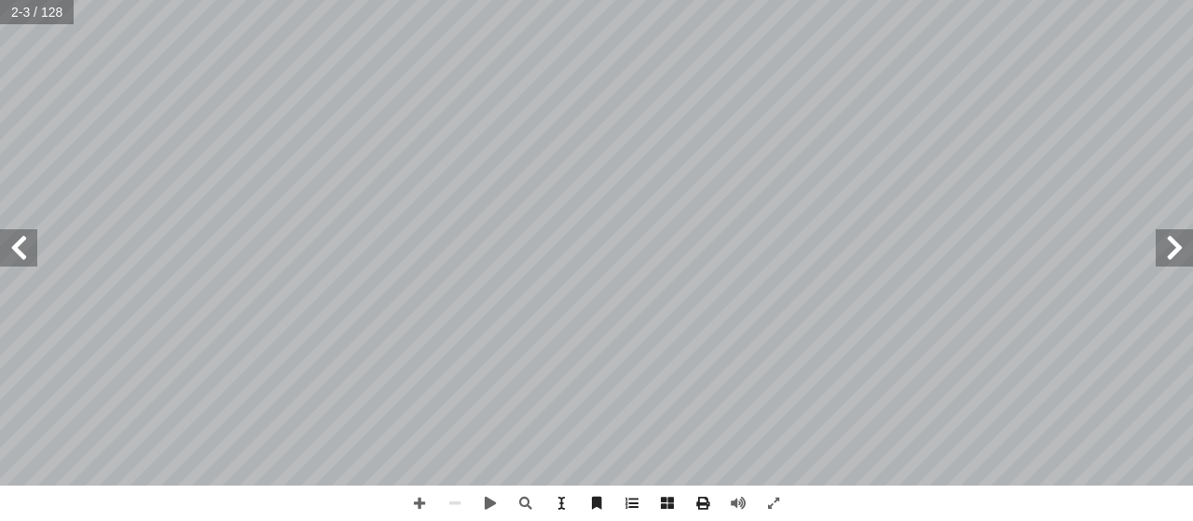
click at [22, 251] on span at bounding box center [18, 247] width 37 height 37
click at [26, 243] on span at bounding box center [18, 247] width 37 height 37
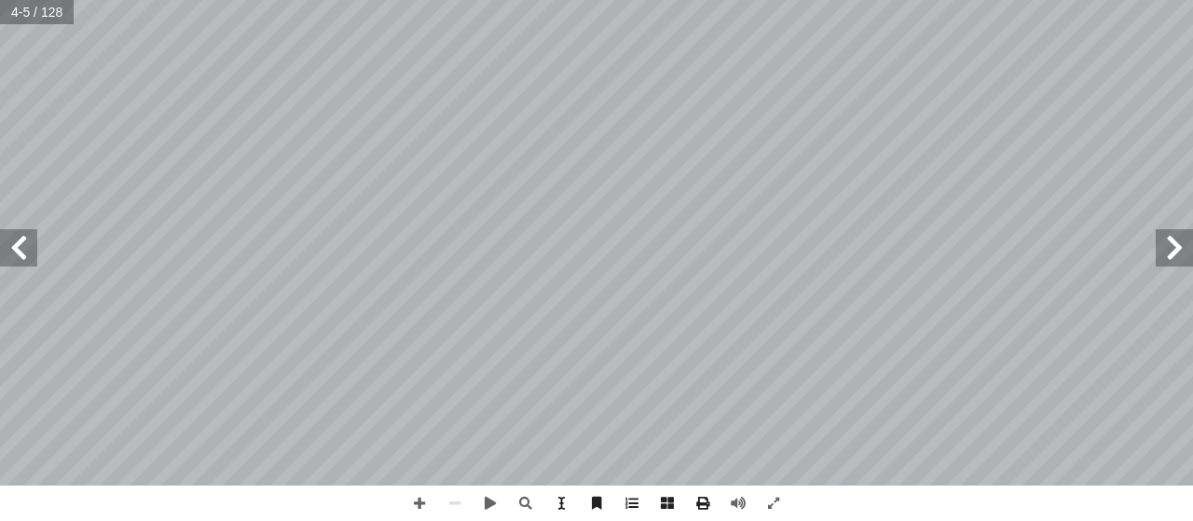
click at [26, 243] on span at bounding box center [18, 247] width 37 height 37
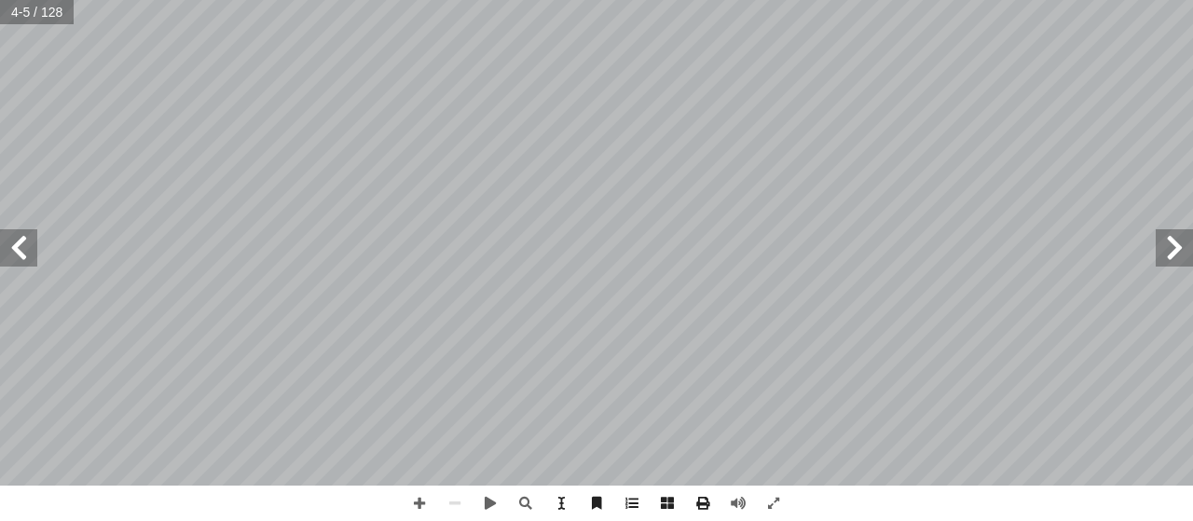
click at [26, 243] on span at bounding box center [18, 247] width 37 height 37
click at [1176, 249] on span at bounding box center [1174, 247] width 37 height 37
click at [421, 506] on span at bounding box center [419, 503] width 35 height 35
click at [777, 507] on span at bounding box center [773, 503] width 35 height 35
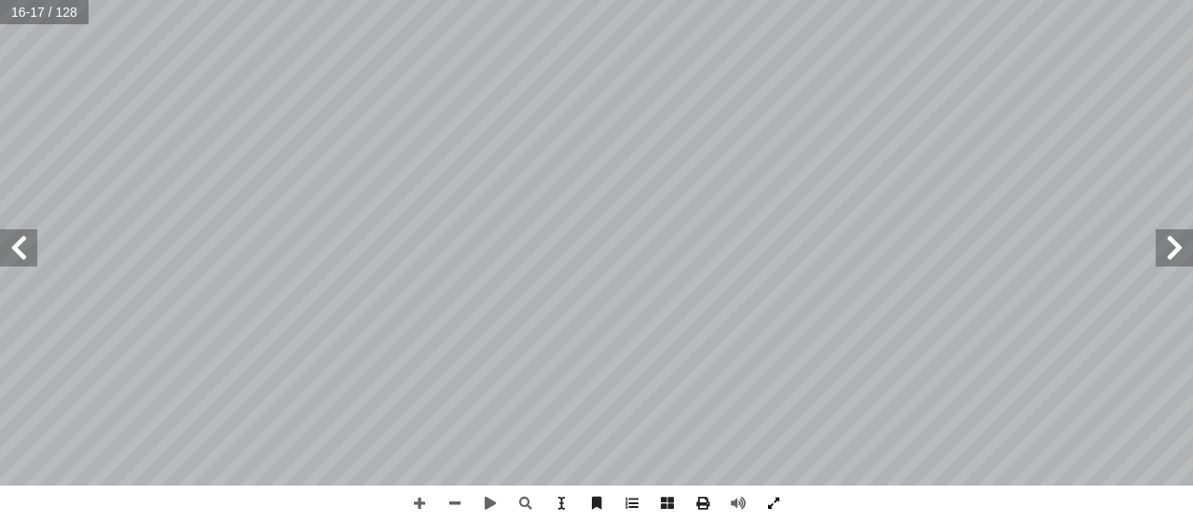
click at [777, 499] on span at bounding box center [773, 503] width 35 height 35
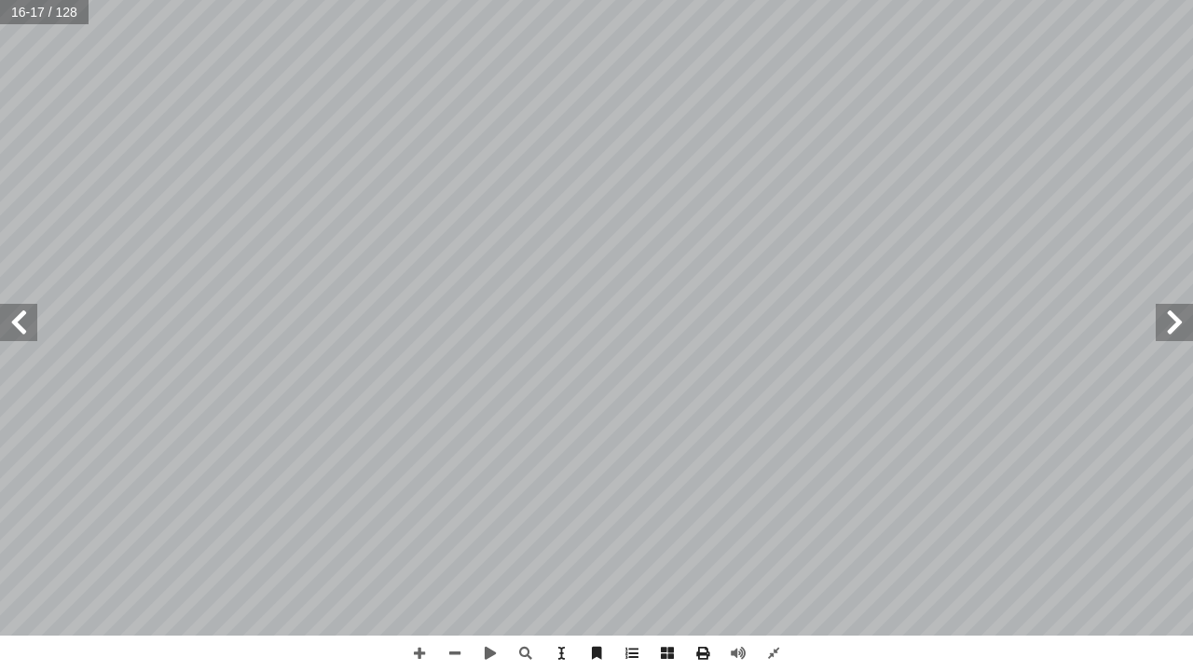
click at [21, 324] on span at bounding box center [18, 322] width 37 height 37
